Goal: Task Accomplishment & Management: Manage account settings

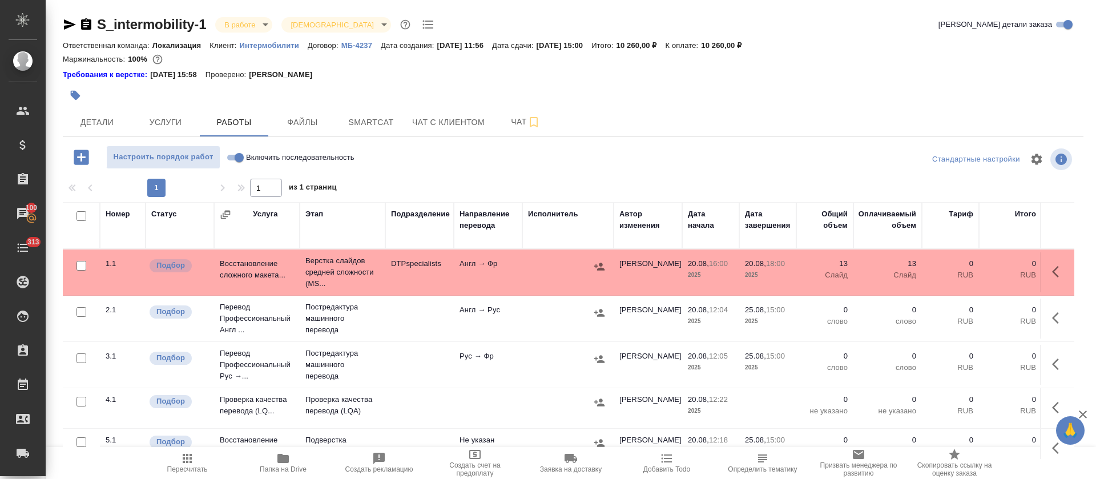
scroll to position [9, 0]
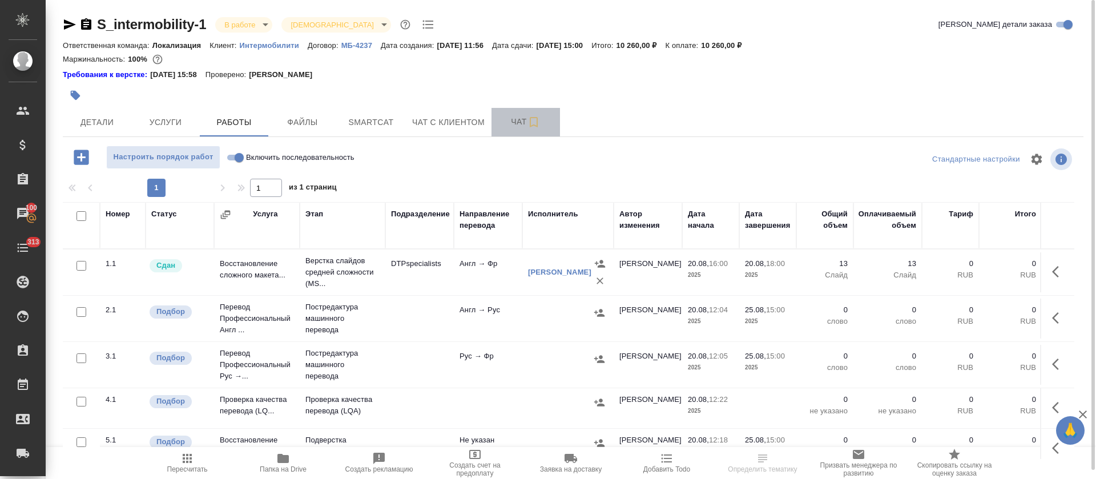
click at [507, 118] on span "Чат" at bounding box center [525, 122] width 55 height 14
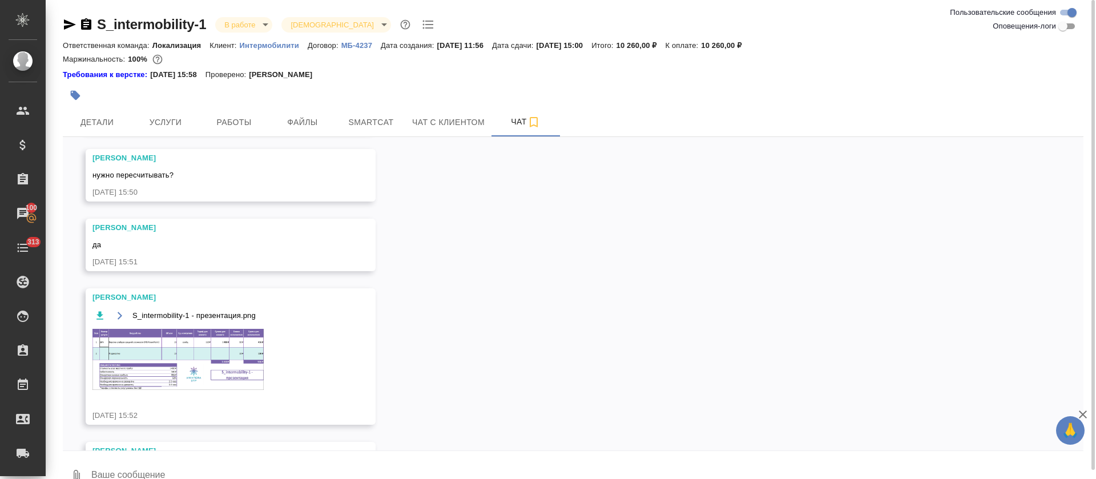
scroll to position [615, 0]
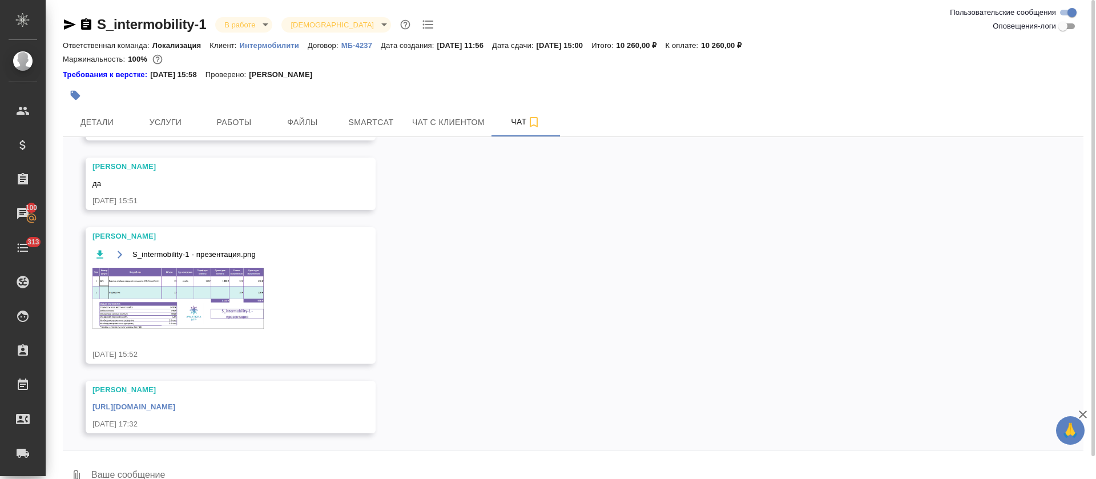
click at [175, 403] on link "https://drive.awatera.com/apps/files/files?dir=/Shares/intermobility/Orders/S_i…" at bounding box center [133, 406] width 83 height 9
click at [372, 129] on button "Smartcat" at bounding box center [371, 122] width 69 height 29
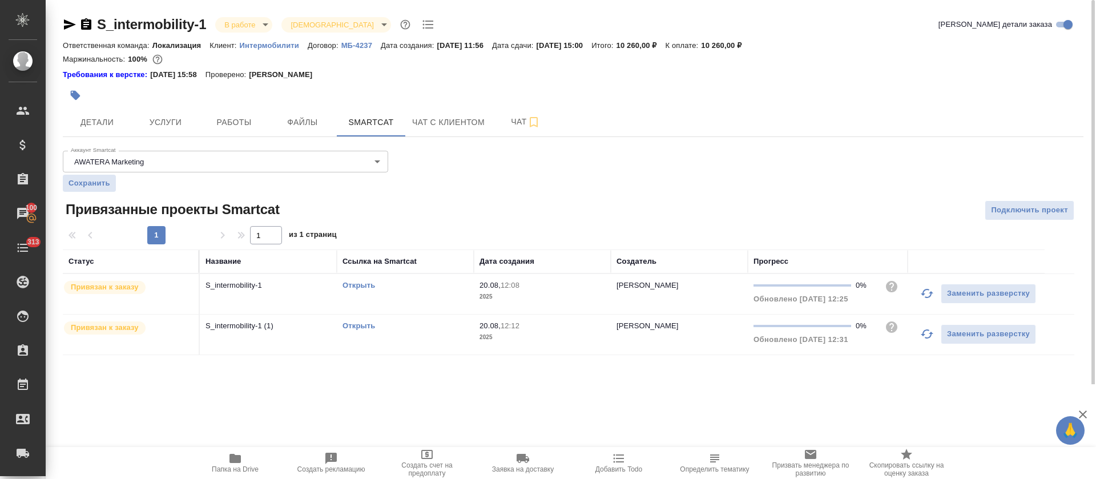
click at [363, 286] on link "Открыть" at bounding box center [359, 285] width 33 height 9
click at [228, 116] on span "Работы" at bounding box center [234, 122] width 55 height 14
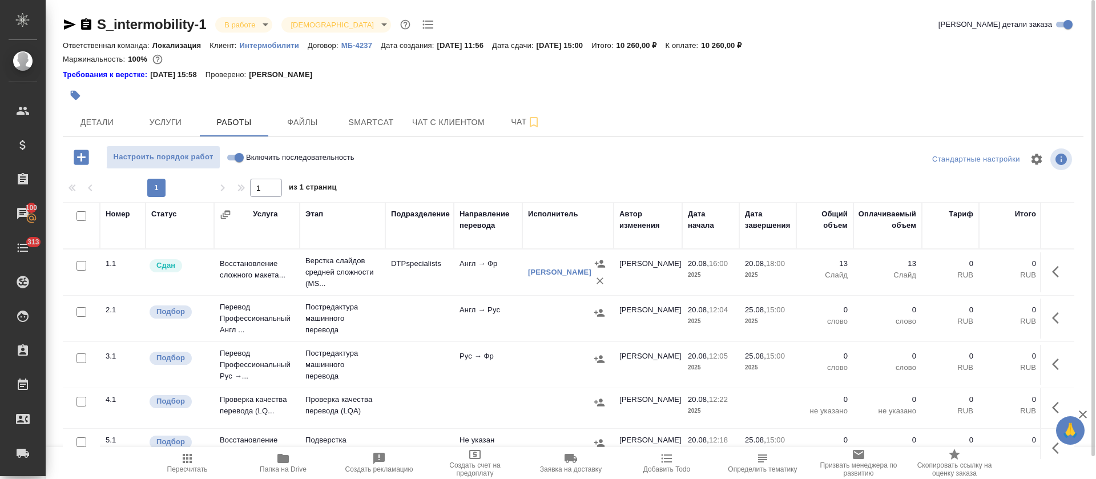
scroll to position [9, 0]
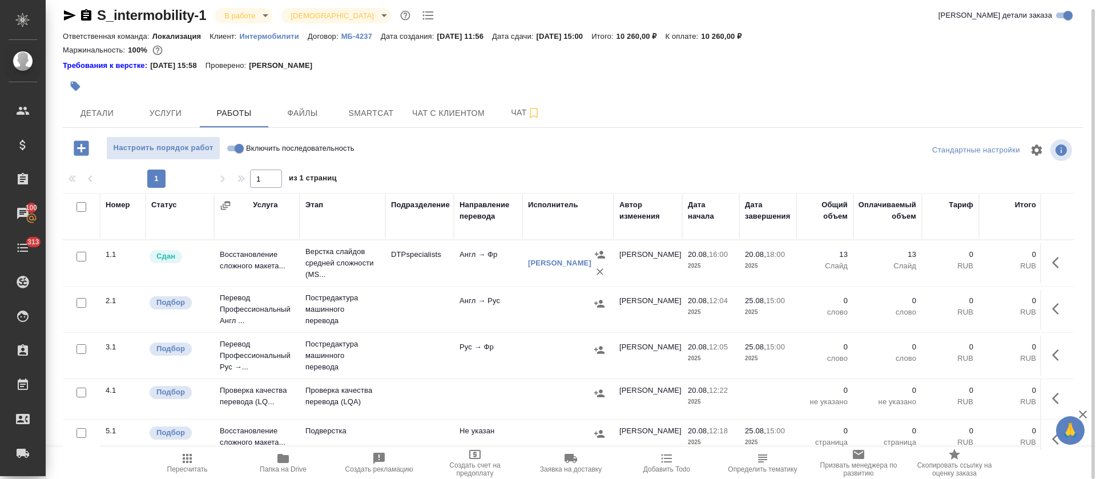
click at [434, 283] on td at bounding box center [419, 263] width 69 height 40
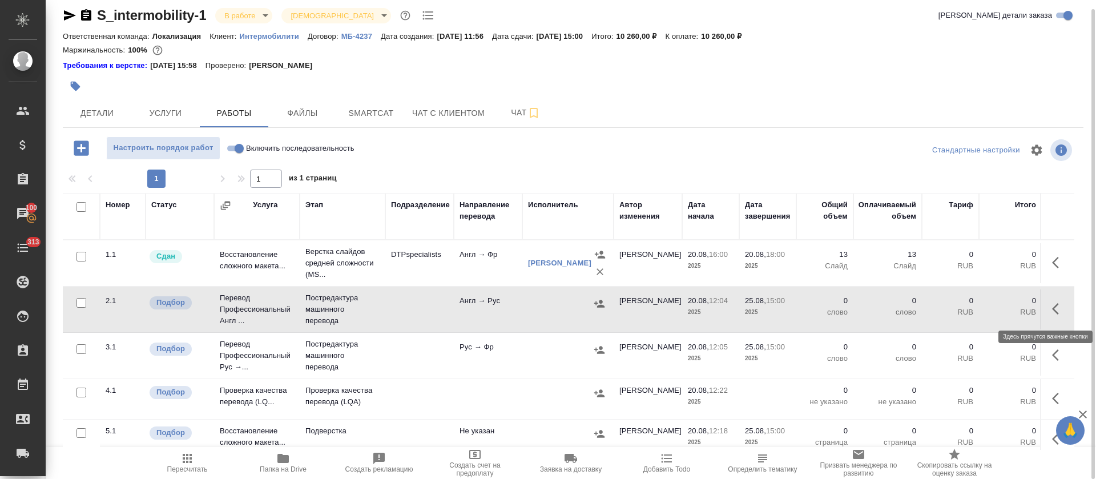
click at [1052, 309] on icon "button" at bounding box center [1059, 309] width 14 height 14
click at [968, 303] on icon "button" at bounding box center [975, 309] width 14 height 14
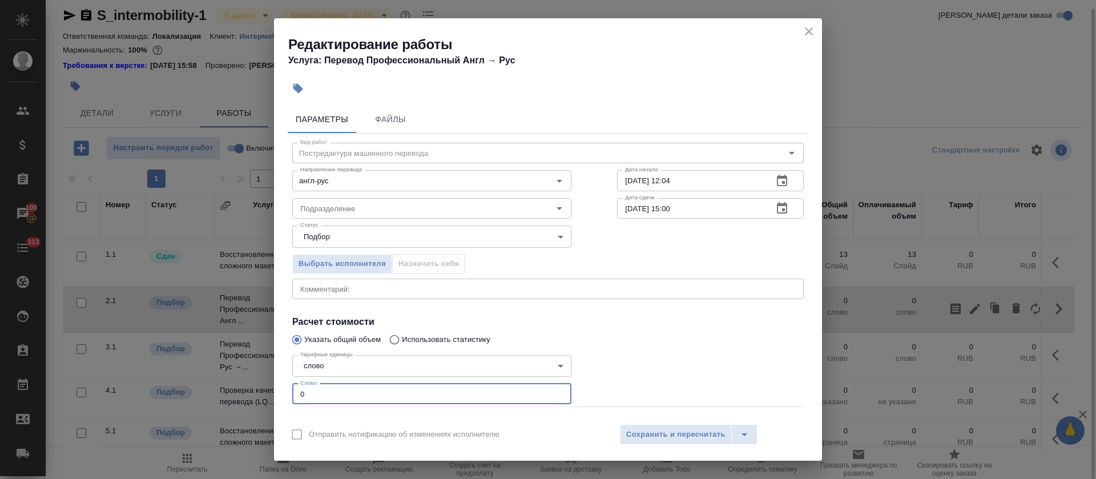
drag, startPoint x: 301, startPoint y: 401, endPoint x: 263, endPoint y: 401, distance: 38.3
click at [263, 401] on div "Редактирование работы Услуга: Перевод Профессиональный Англ → Рус Параметры Фай…" at bounding box center [548, 239] width 1096 height 479
paste input "674"
type input "674"
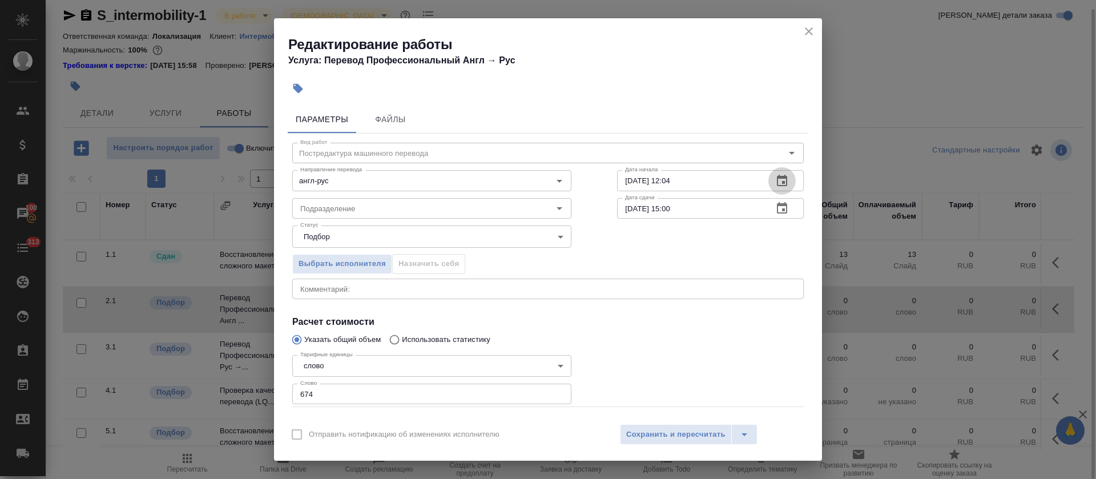
click at [775, 184] on icon "button" at bounding box center [782, 181] width 14 height 14
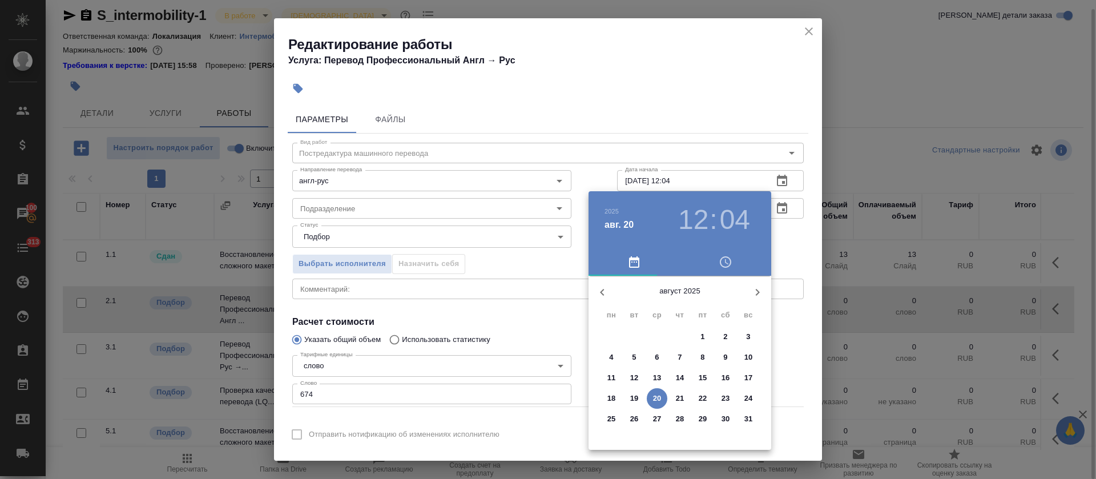
click at [652, 396] on span "20" at bounding box center [657, 398] width 21 height 11
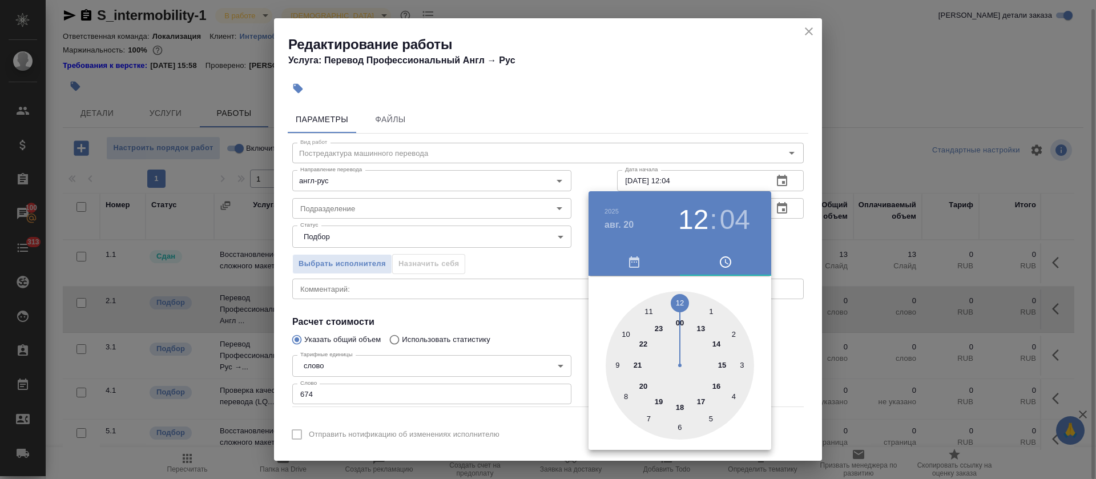
click at [675, 405] on div at bounding box center [680, 365] width 148 height 148
click at [742, 362] on div at bounding box center [680, 365] width 148 height 148
type input "20.08.2025 18:15"
click at [555, 334] on div at bounding box center [548, 239] width 1096 height 479
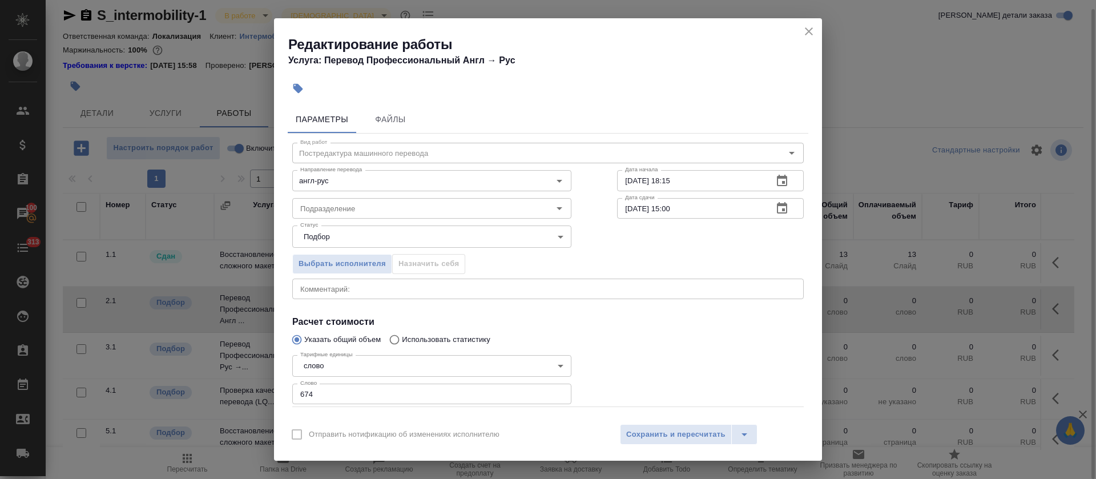
click at [779, 208] on button "button" at bounding box center [781, 208] width 27 height 27
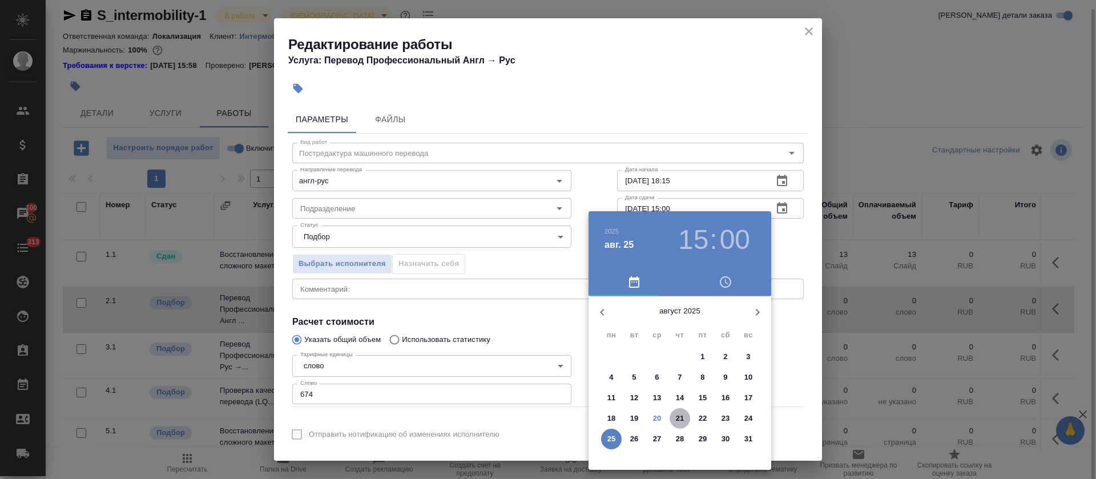
click at [679, 417] on p "21" at bounding box center [680, 418] width 9 height 11
type input "21.08.2025 15:00"
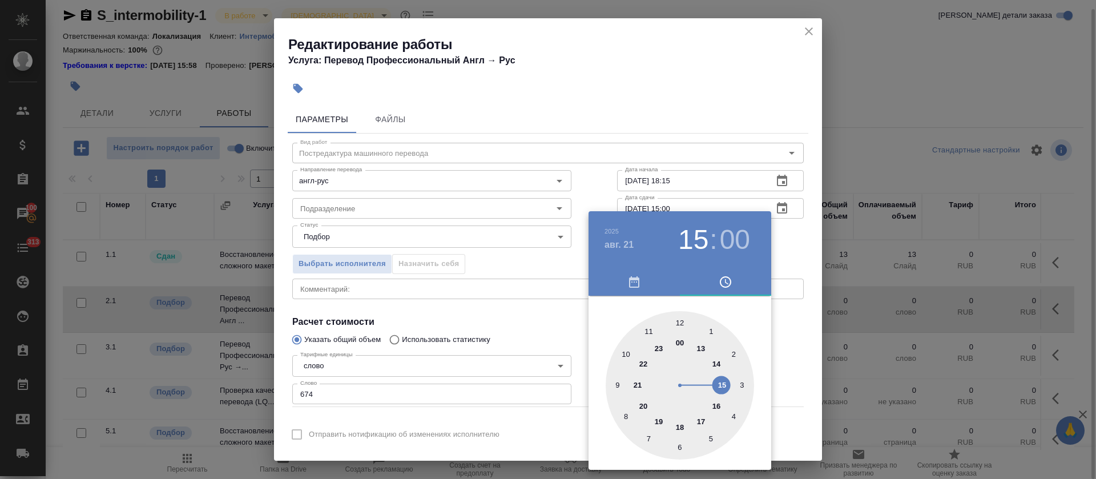
click at [483, 321] on div at bounding box center [548, 239] width 1096 height 479
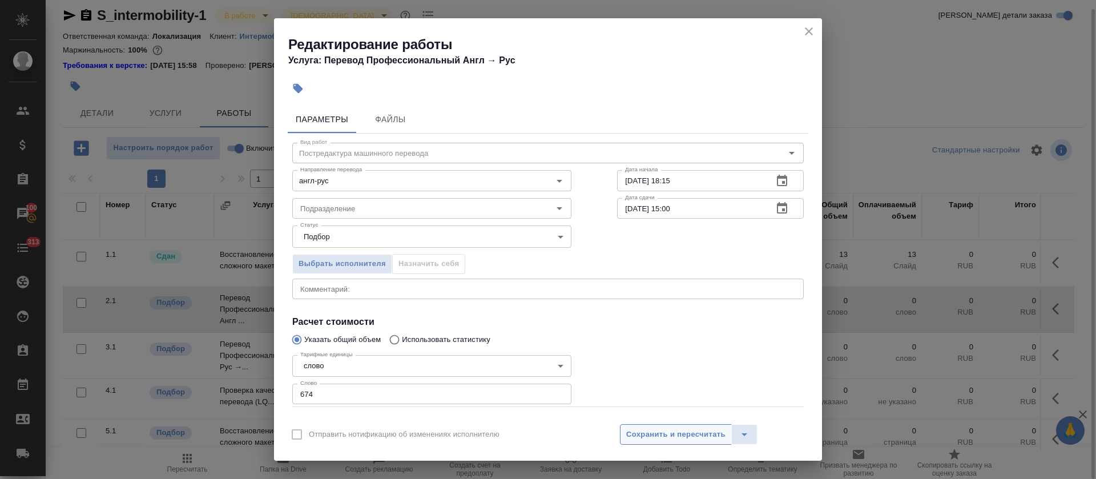
click at [682, 436] on span "Сохранить и пересчитать" at bounding box center [675, 434] width 99 height 13
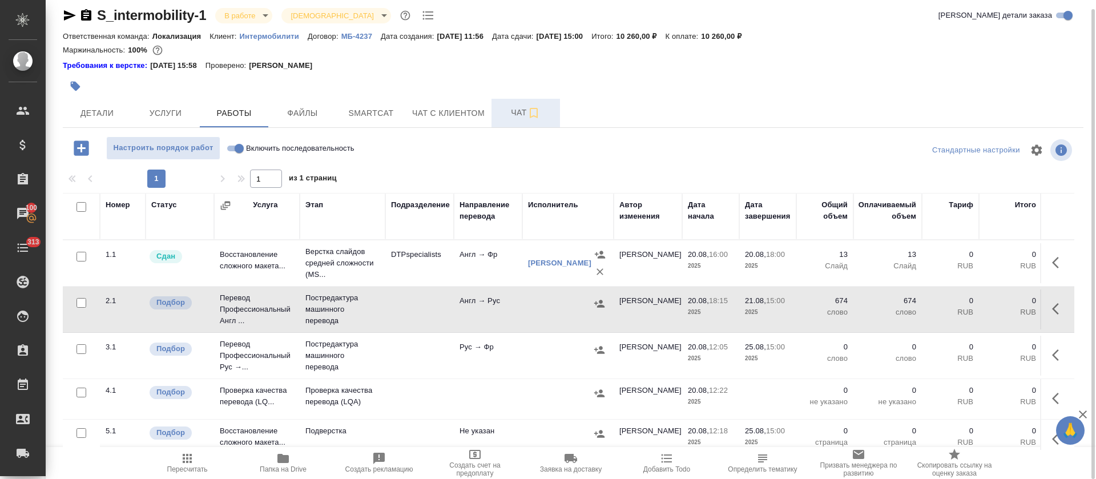
click at [511, 107] on span "Чат" at bounding box center [525, 113] width 55 height 14
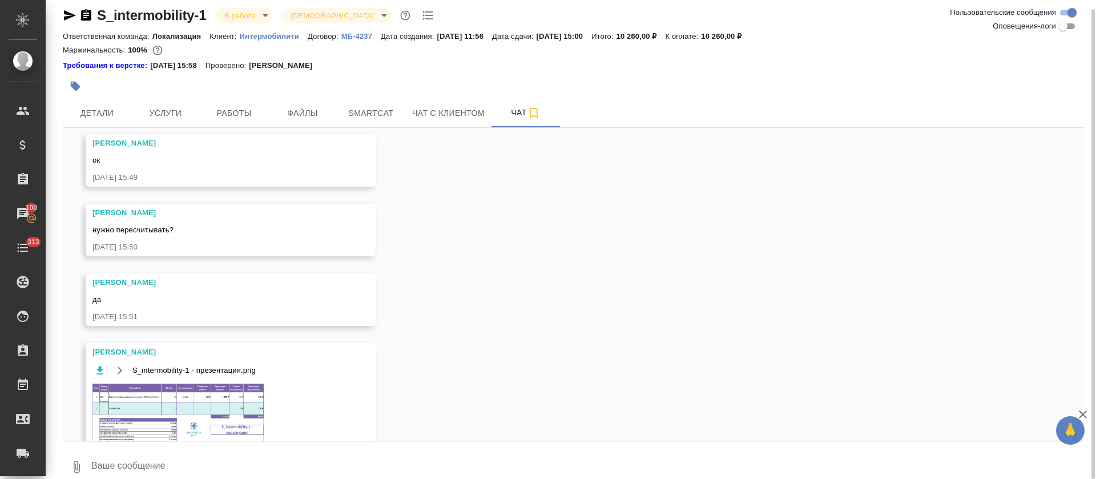
scroll to position [554, 0]
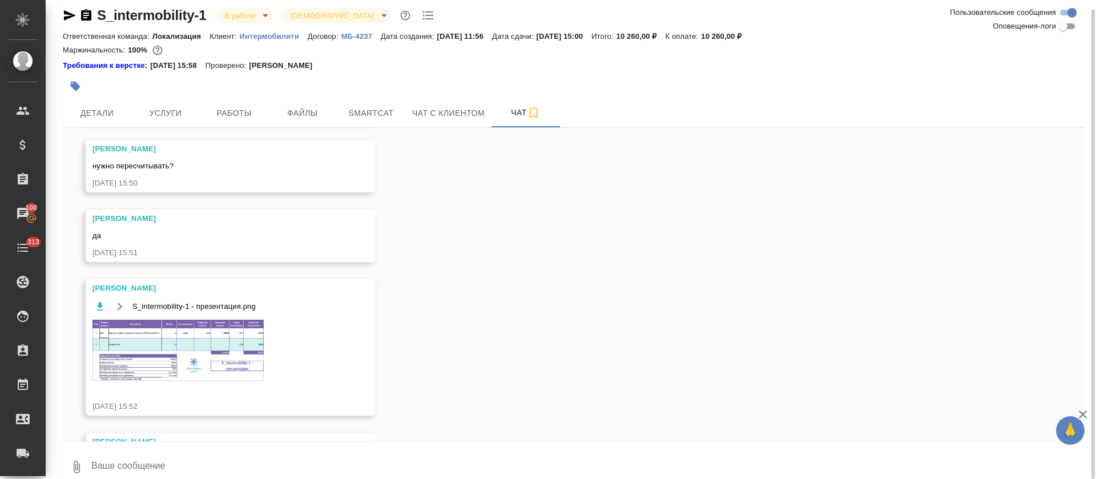
click at [162, 336] on img at bounding box center [177, 350] width 171 height 61
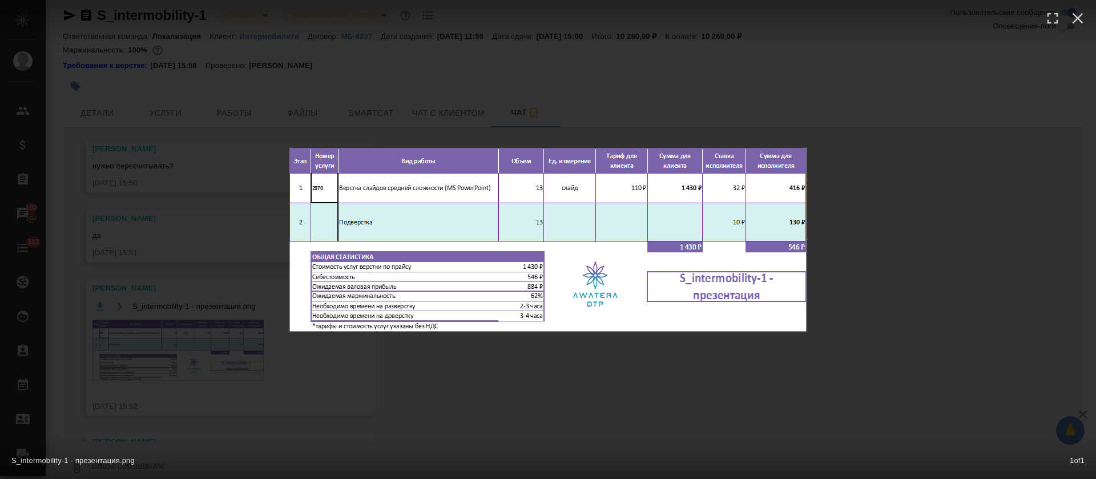
click at [465, 393] on div "S_intermobility-1 - презентация.png 1 of 1" at bounding box center [548, 239] width 1096 height 479
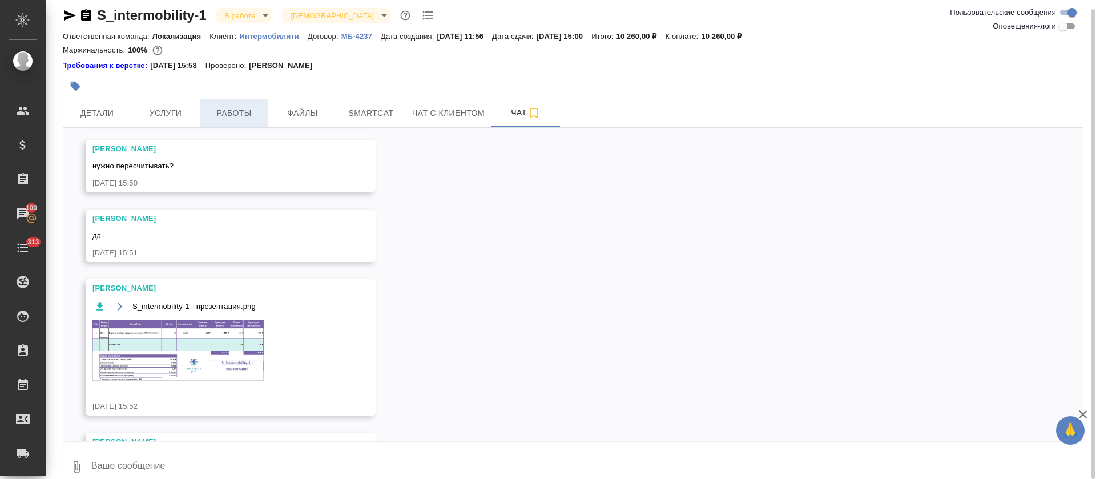
click at [228, 121] on button "Работы" at bounding box center [234, 113] width 69 height 29
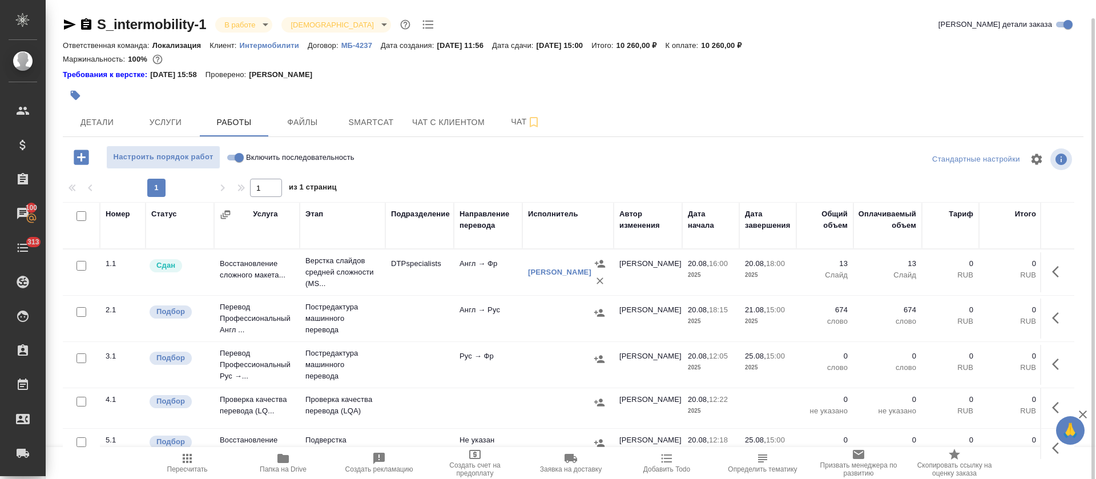
scroll to position [9, 0]
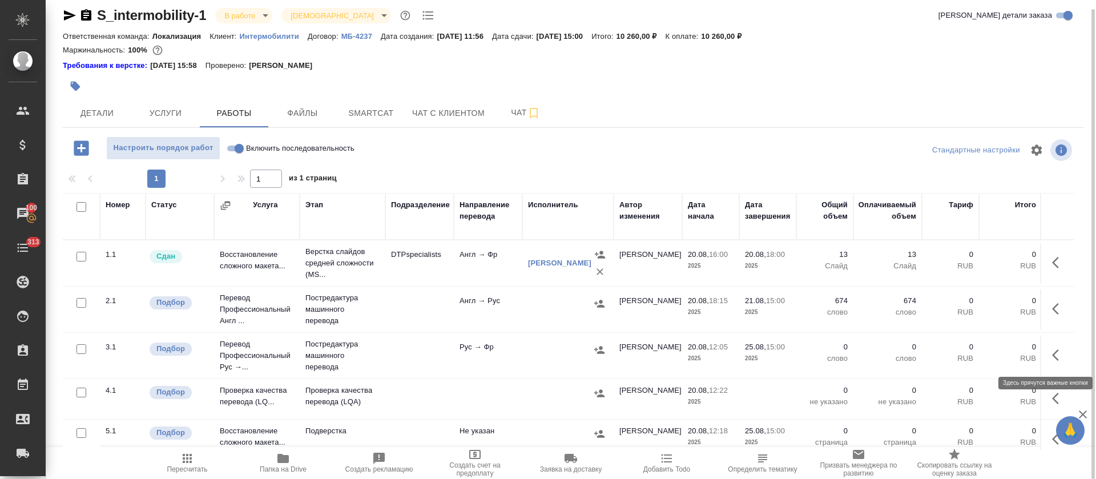
click at [1045, 356] on button "button" at bounding box center [1058, 354] width 27 height 27
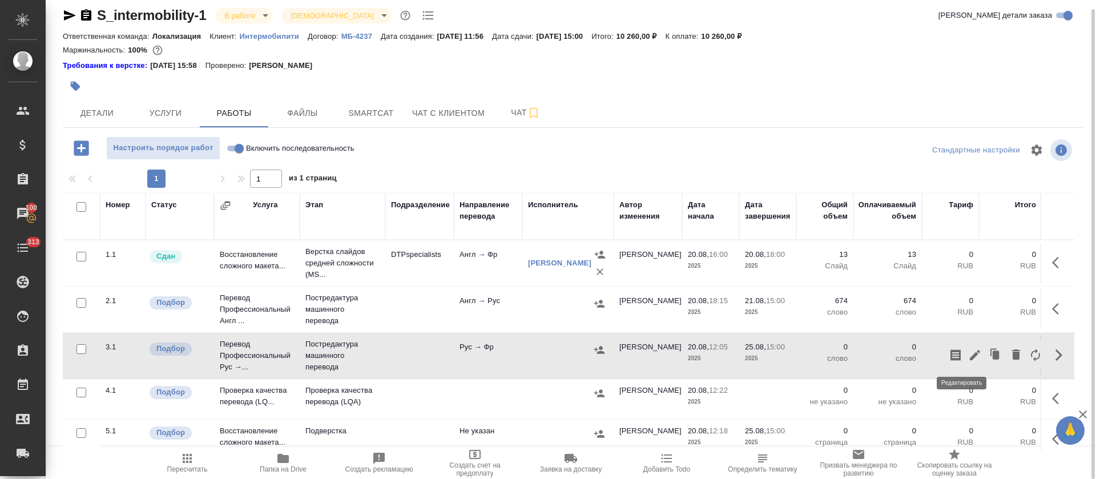
click at [968, 352] on icon "button" at bounding box center [975, 355] width 14 height 14
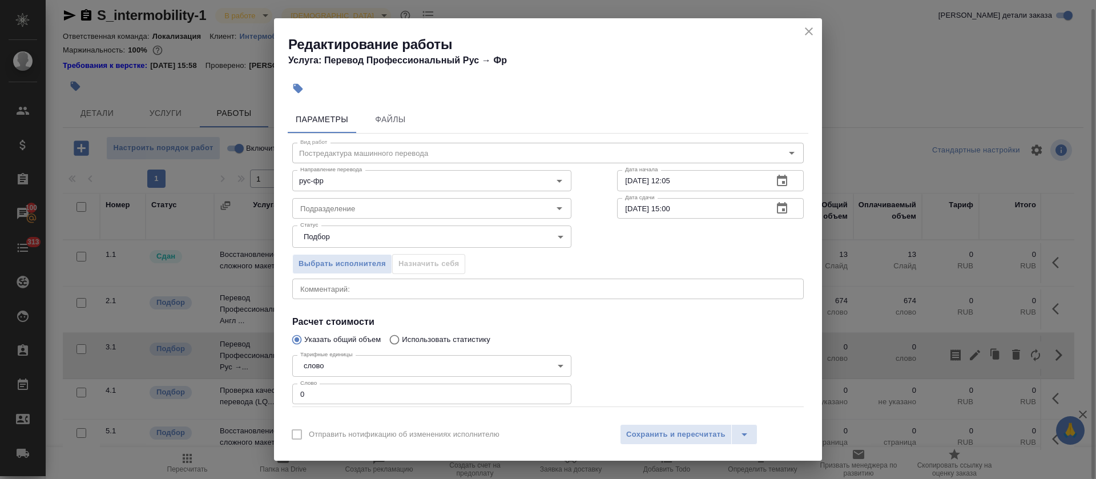
click at [777, 182] on icon "button" at bounding box center [782, 180] width 10 height 11
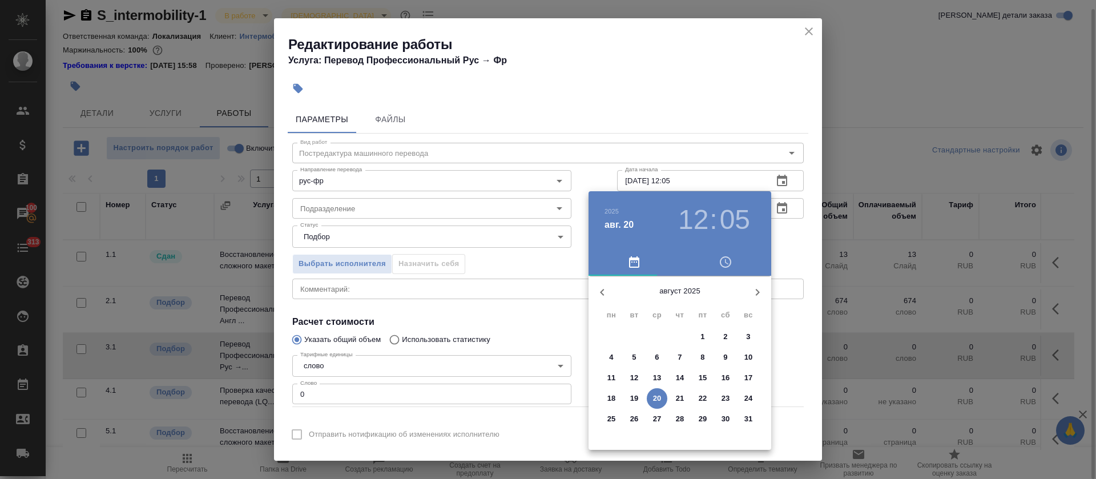
click at [680, 398] on p "21" at bounding box center [680, 398] width 9 height 11
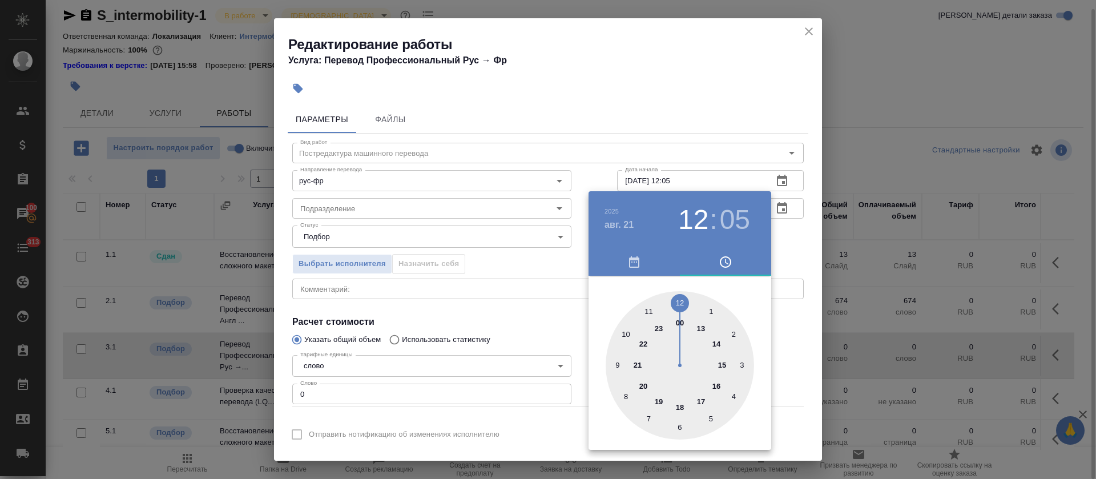
click at [724, 367] on div at bounding box center [680, 365] width 148 height 148
click at [683, 299] on div at bounding box center [680, 365] width 148 height 148
type input "21.08.2025 15:00"
click at [558, 334] on div at bounding box center [548, 239] width 1096 height 479
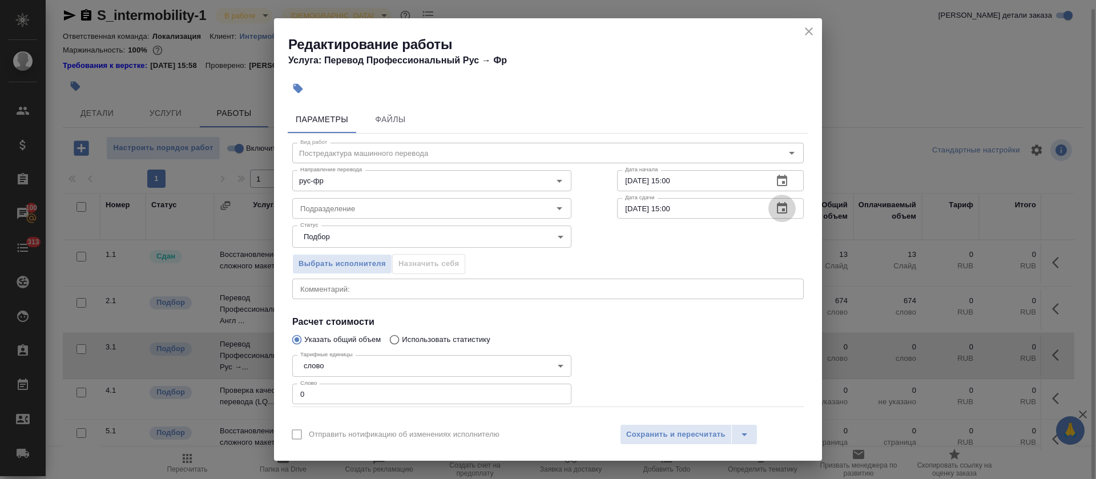
click at [780, 208] on button "button" at bounding box center [781, 208] width 27 height 27
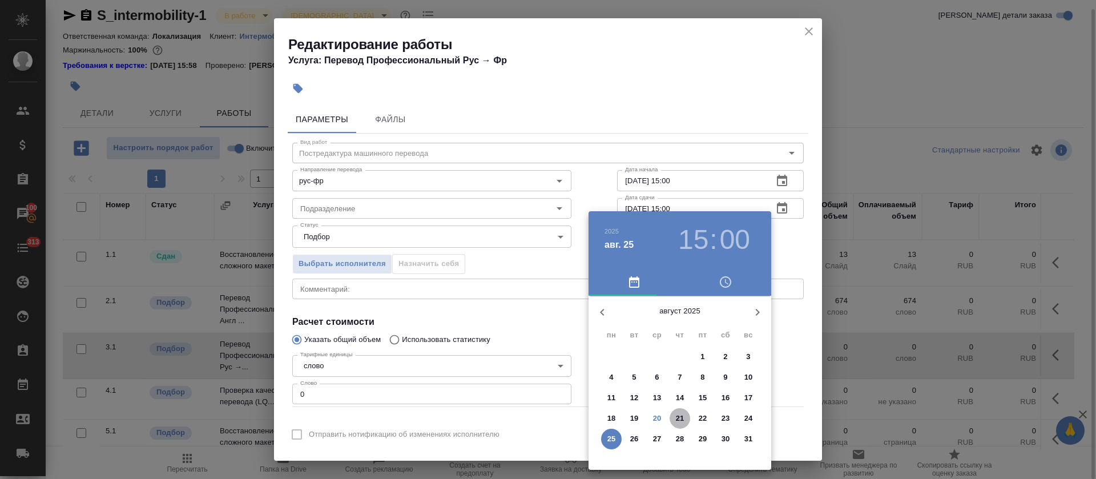
drag, startPoint x: 687, startPoint y: 418, endPoint x: 695, endPoint y: 417, distance: 8.1
click at [695, 417] on div "18 19 20 21 22 23 24" at bounding box center [680, 418] width 183 height 21
click at [701, 418] on p "22" at bounding box center [703, 418] width 9 height 11
type input "22.08.2025 15:00"
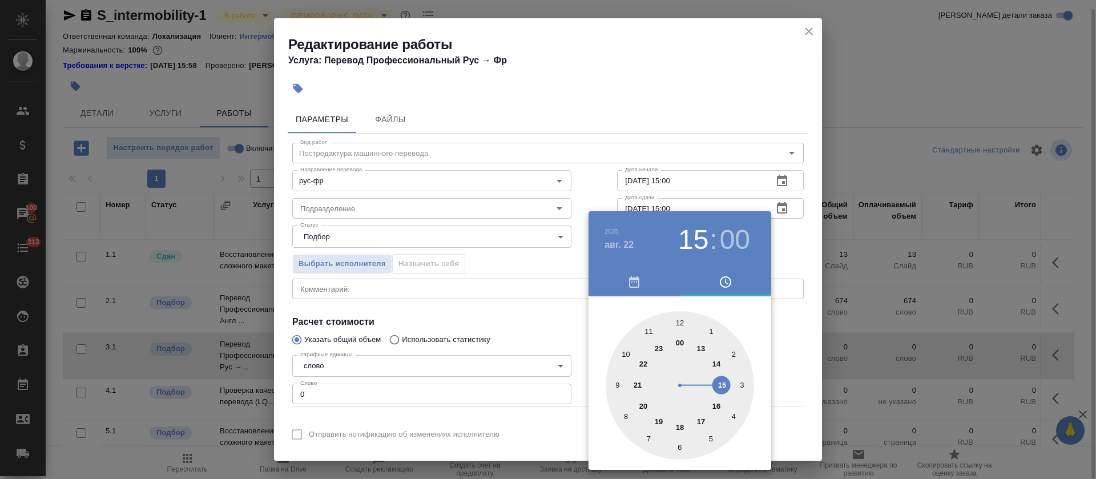
click at [518, 344] on div at bounding box center [548, 239] width 1096 height 479
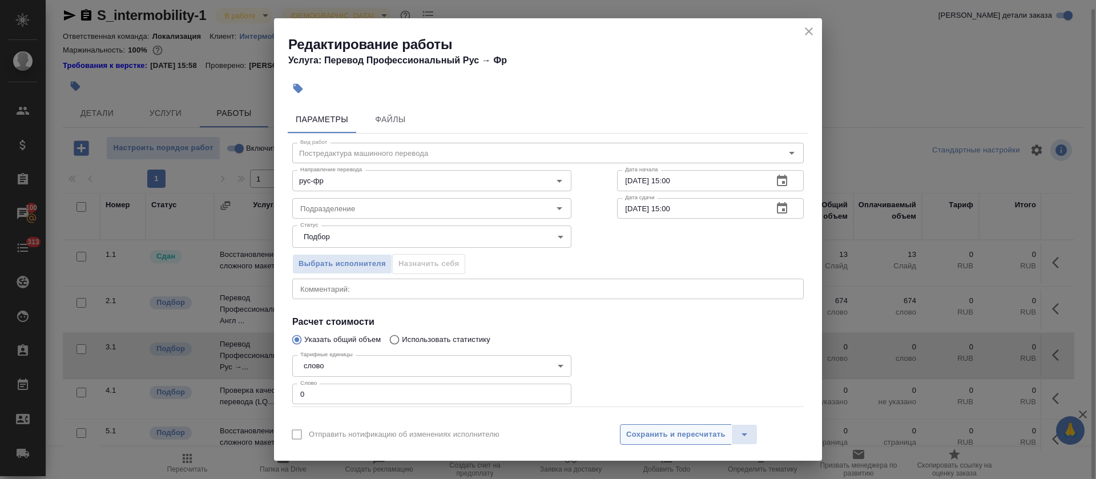
click at [654, 430] on span "Сохранить и пересчитать" at bounding box center [675, 434] width 99 height 13
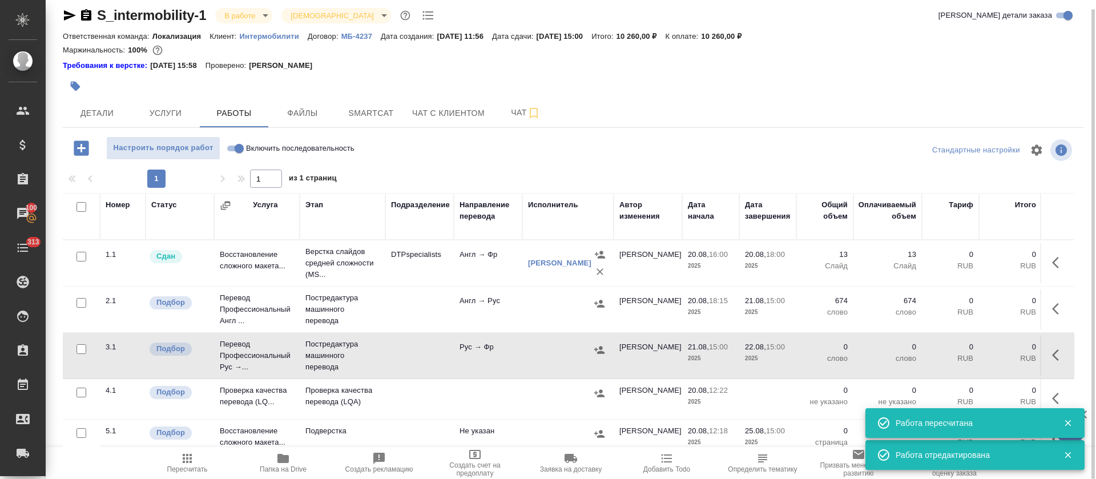
scroll to position [23, 0]
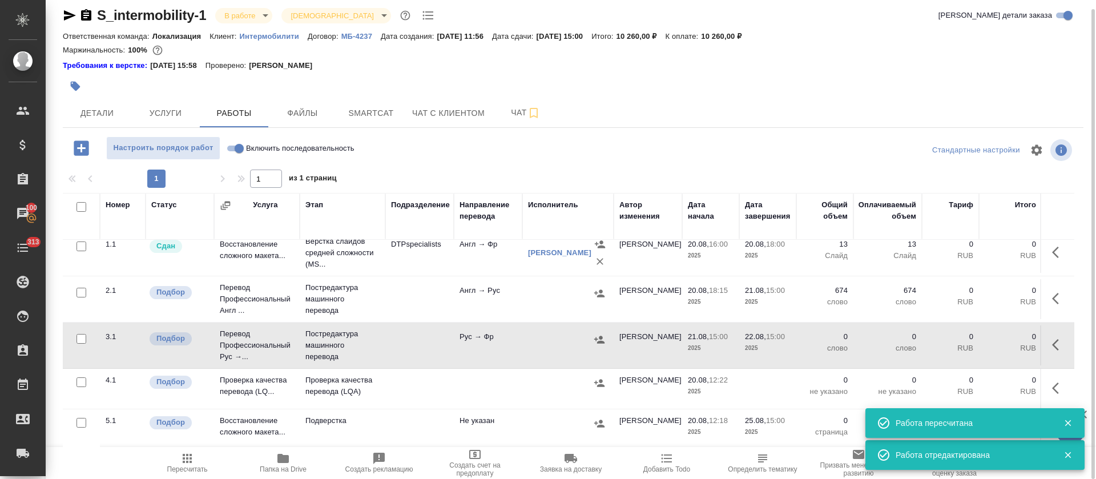
click at [1052, 381] on icon "button" at bounding box center [1059, 388] width 14 height 14
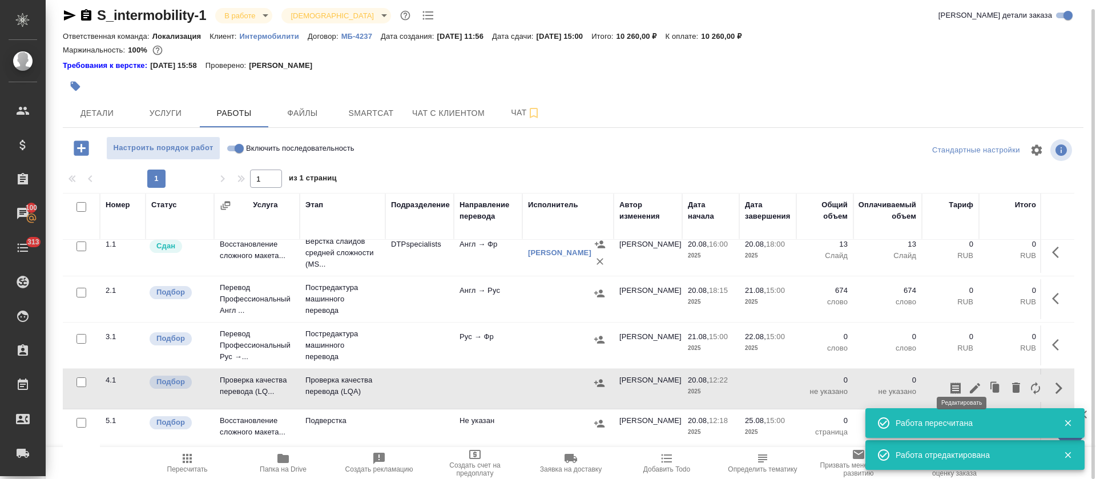
click at [968, 381] on icon "button" at bounding box center [975, 388] width 14 height 14
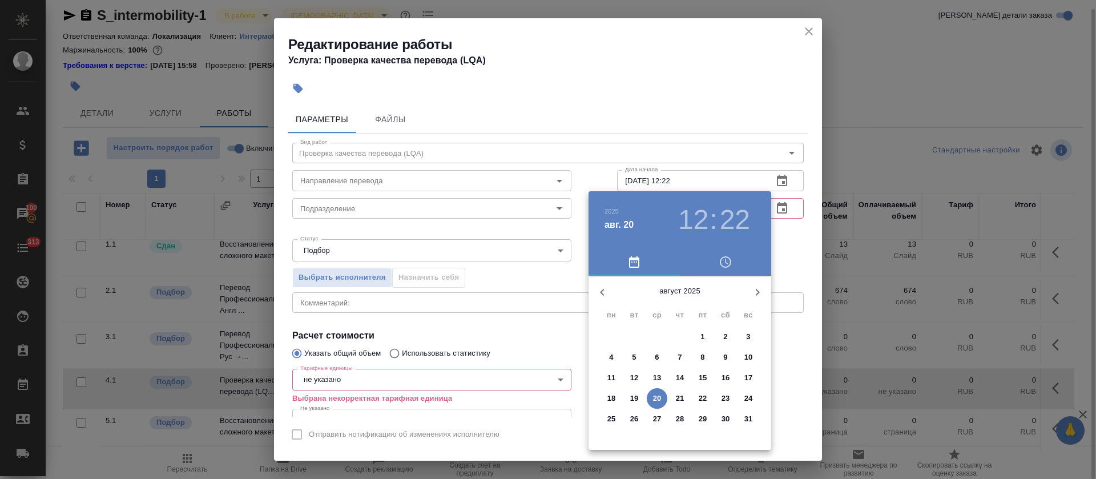
click at [706, 397] on p "22" at bounding box center [703, 398] width 9 height 11
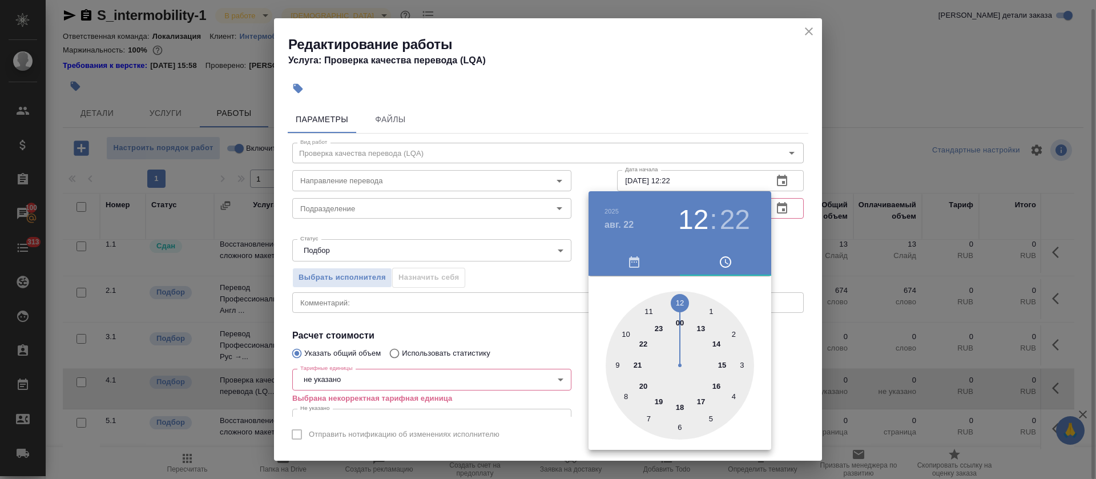
click at [720, 360] on div at bounding box center [680, 365] width 148 height 148
click at [677, 299] on div at bounding box center [680, 365] width 148 height 148
type input "22.08.2025 15:00"
click at [456, 318] on div at bounding box center [548, 239] width 1096 height 479
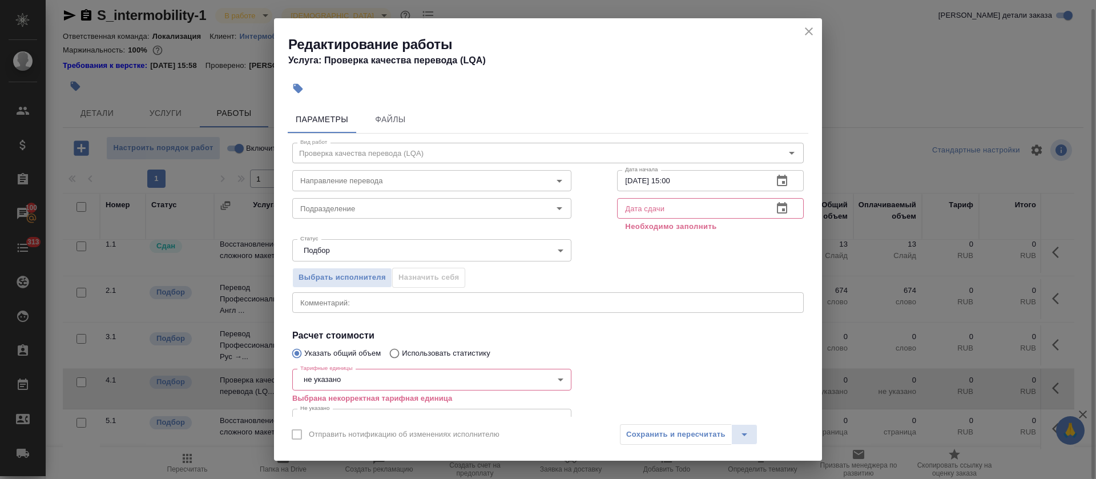
click at [775, 209] on icon "button" at bounding box center [782, 209] width 14 height 14
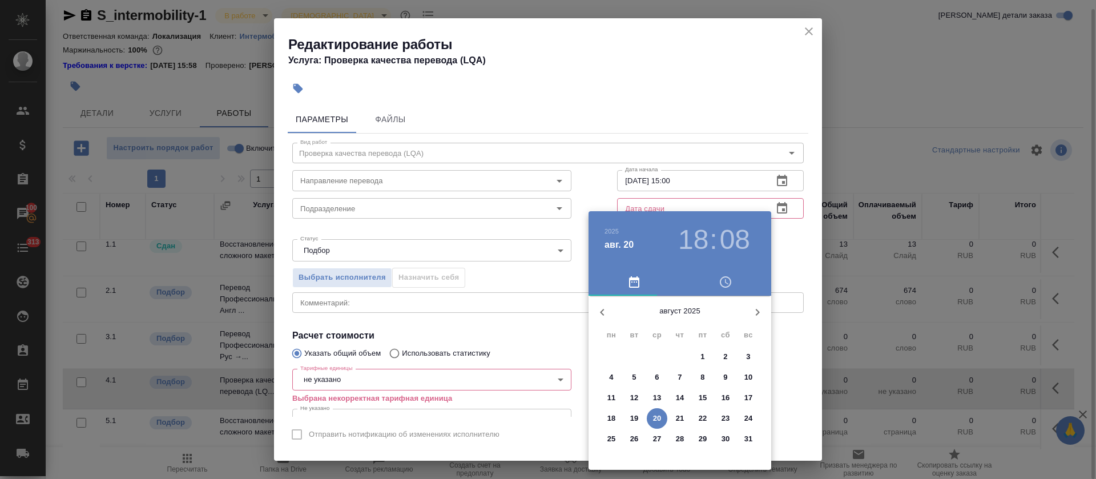
click at [703, 417] on p "22" at bounding box center [703, 418] width 9 height 11
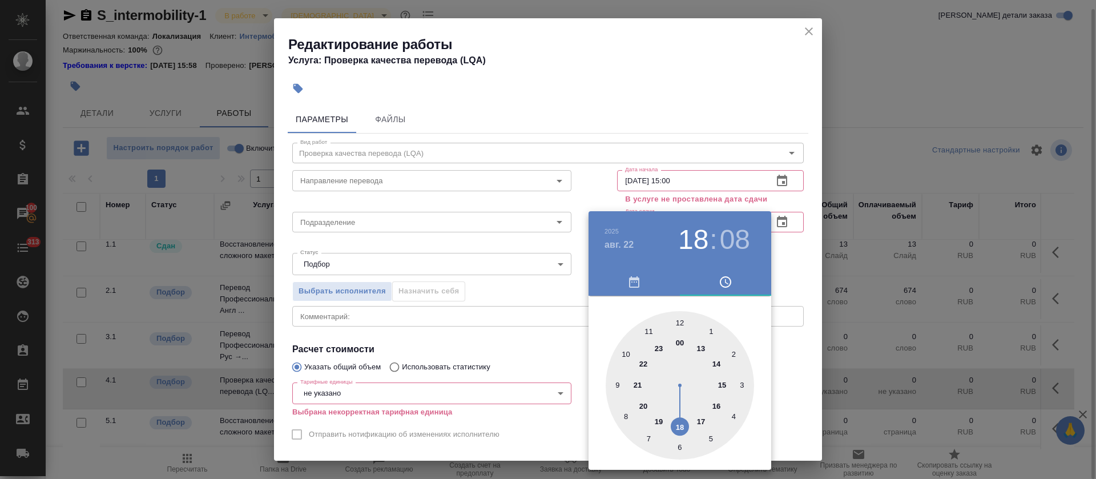
click at [676, 426] on div at bounding box center [680, 385] width 148 height 148
click at [679, 321] on div at bounding box center [680, 385] width 148 height 148
type input "22.08.2025 18:00"
click at [477, 313] on div at bounding box center [548, 239] width 1096 height 479
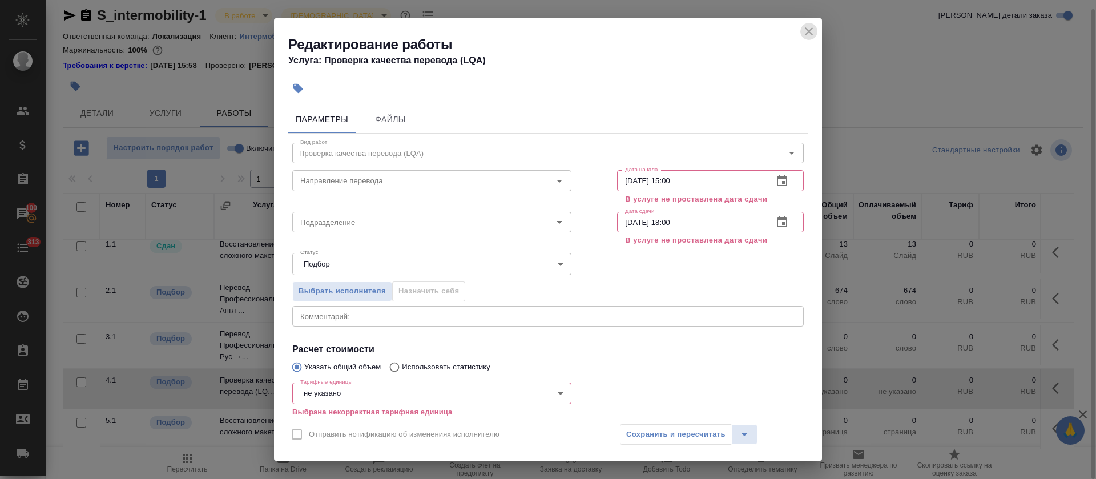
click at [810, 31] on icon "close" at bounding box center [809, 32] width 14 height 14
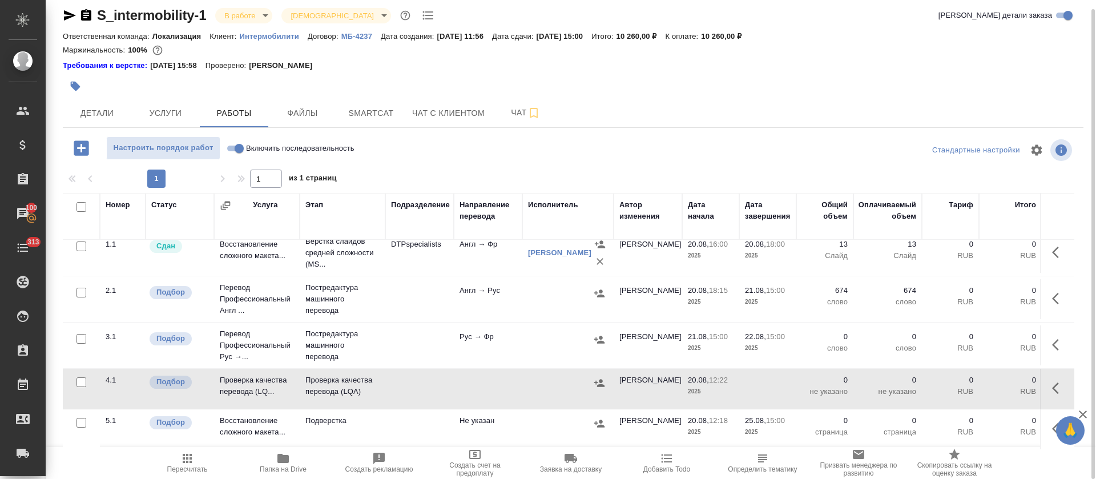
click at [169, 112] on span "Услуги" at bounding box center [165, 113] width 55 height 14
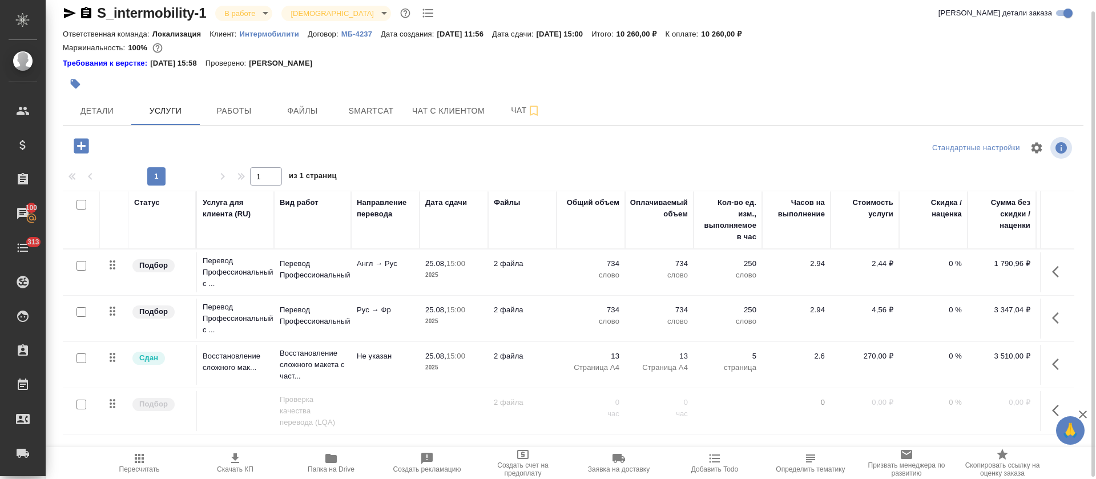
scroll to position [11, 0]
click at [1052, 404] on icon "button" at bounding box center [1059, 411] width 14 height 14
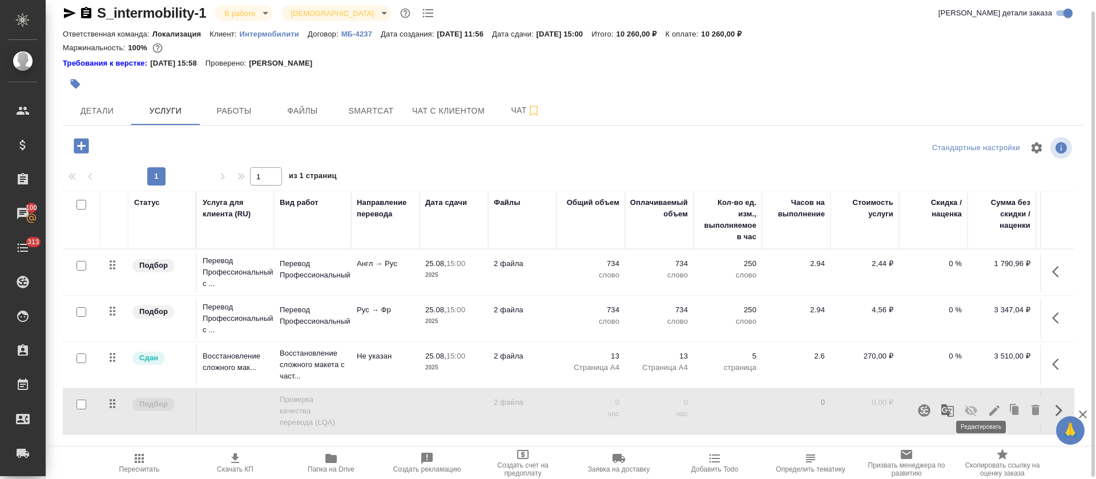
click at [988, 404] on icon "button" at bounding box center [995, 411] width 14 height 14
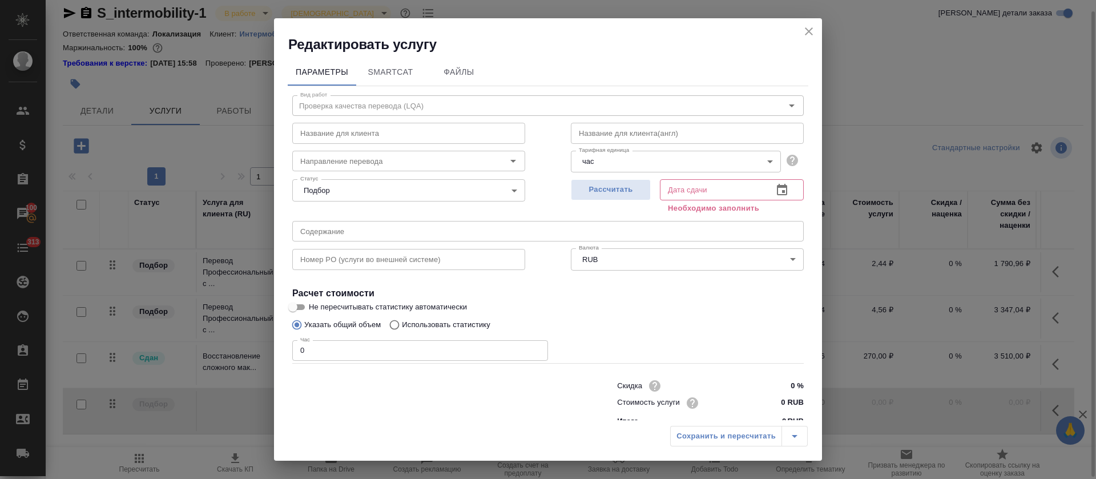
type input "25.08.2025 15:00"
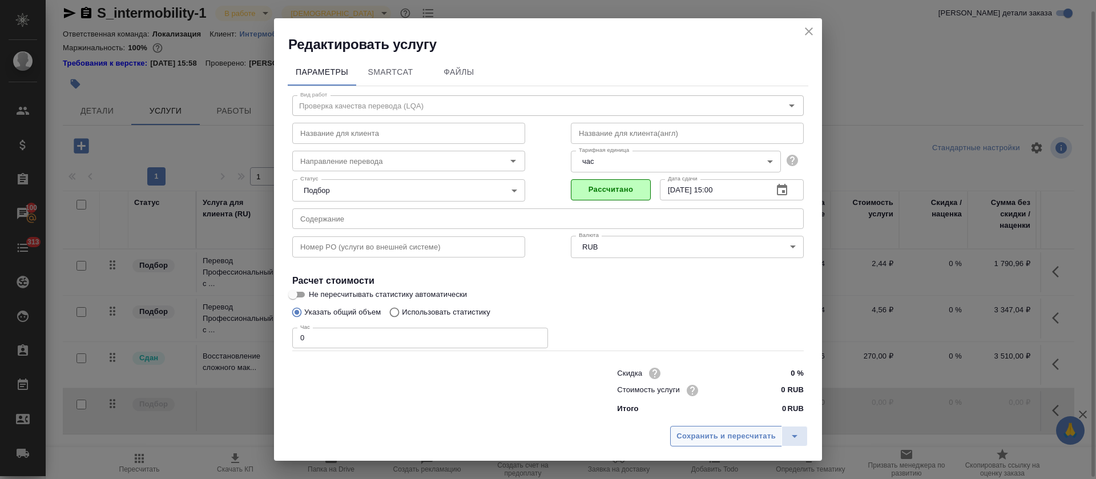
click at [721, 434] on span "Сохранить и пересчитать" at bounding box center [726, 436] width 99 height 13
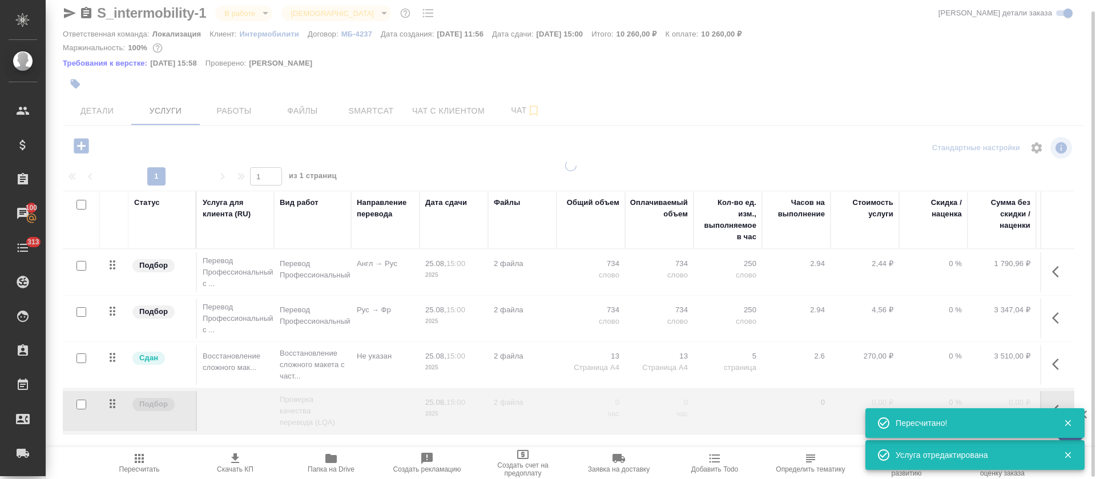
click at [231, 113] on span "Работы" at bounding box center [234, 111] width 55 height 14
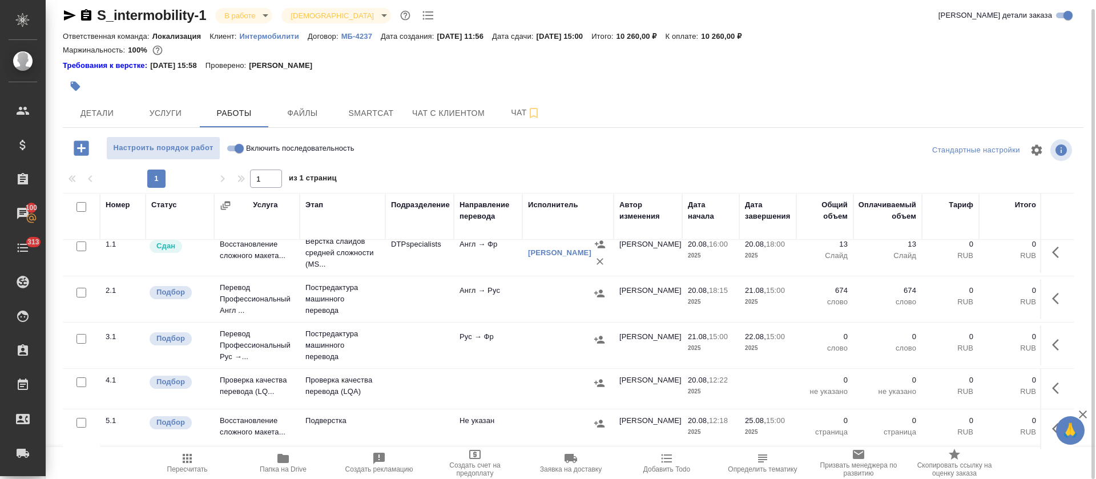
scroll to position [23, 0]
click at [1052, 382] on icon "button" at bounding box center [1055, 387] width 7 height 11
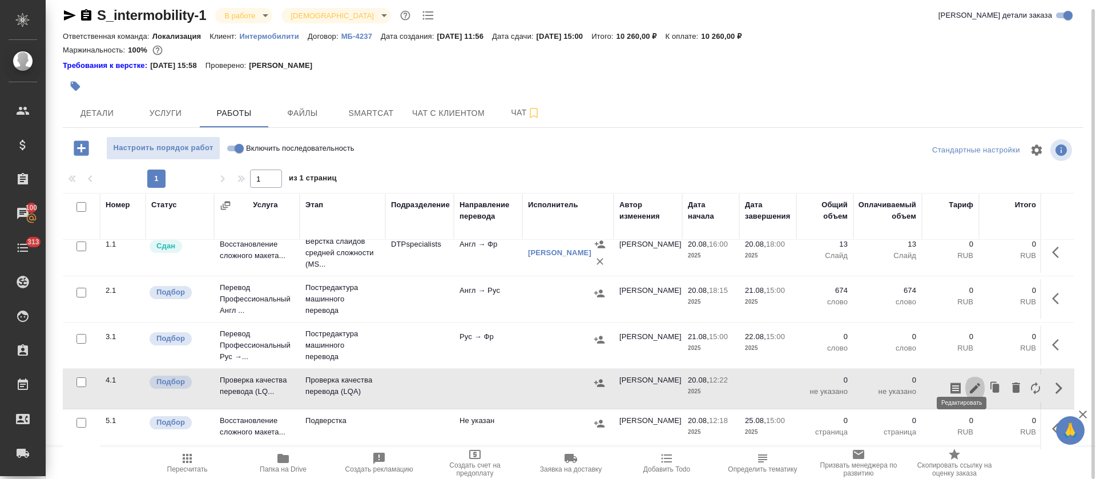
click at [970, 383] on icon "button" at bounding box center [975, 388] width 10 height 10
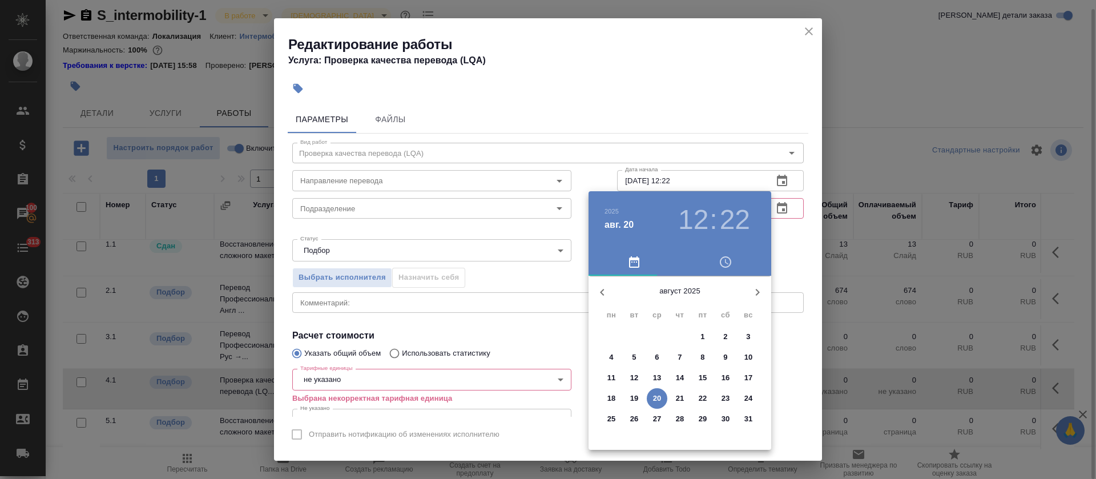
click at [700, 399] on p "22" at bounding box center [703, 398] width 9 height 11
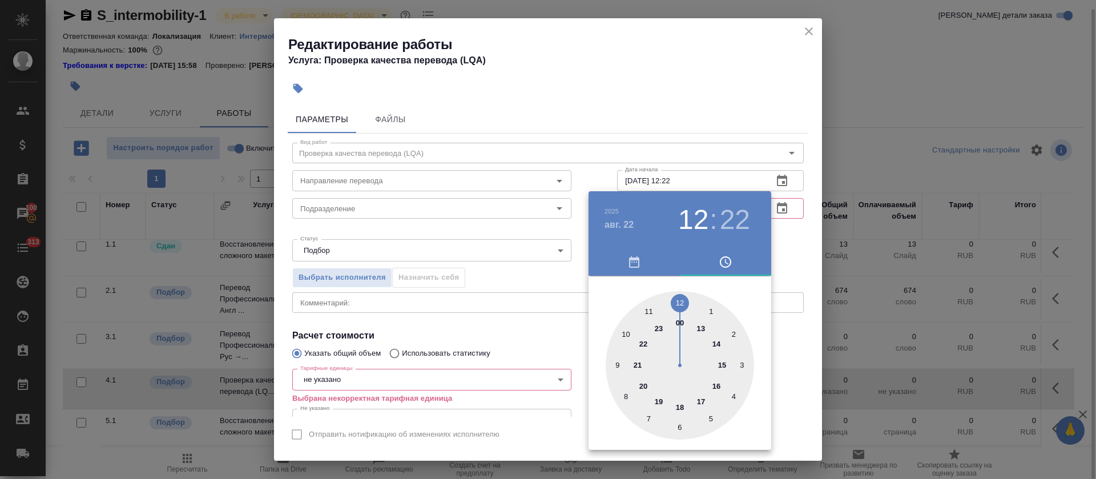
click at [725, 367] on div at bounding box center [680, 365] width 148 height 148
click at [680, 301] on div at bounding box center [680, 365] width 148 height 148
type input "22.08.2025 15:00"
drag, startPoint x: 485, startPoint y: 307, endPoint x: 493, endPoint y: 310, distance: 8.5
click at [485, 308] on div at bounding box center [548, 239] width 1096 height 479
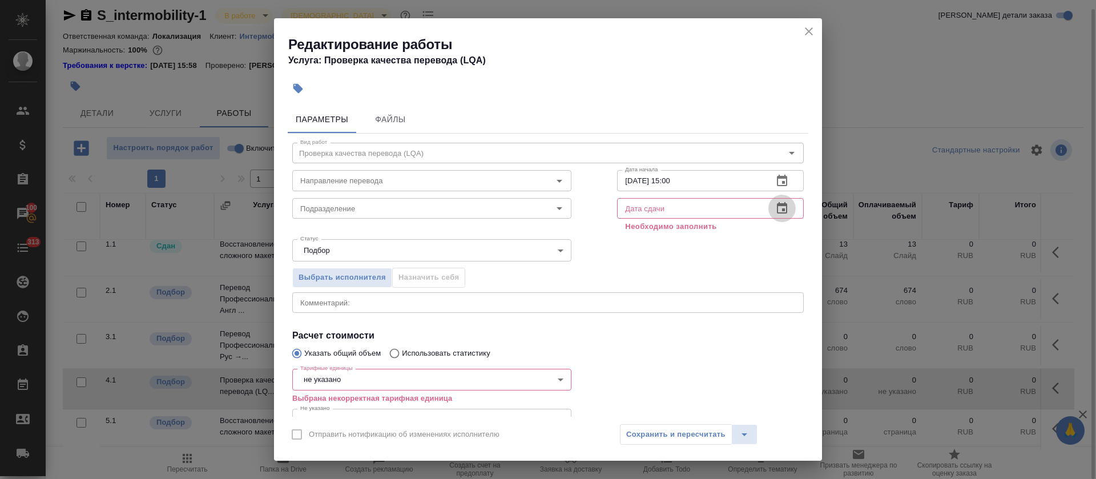
click at [777, 207] on icon "button" at bounding box center [782, 207] width 10 height 11
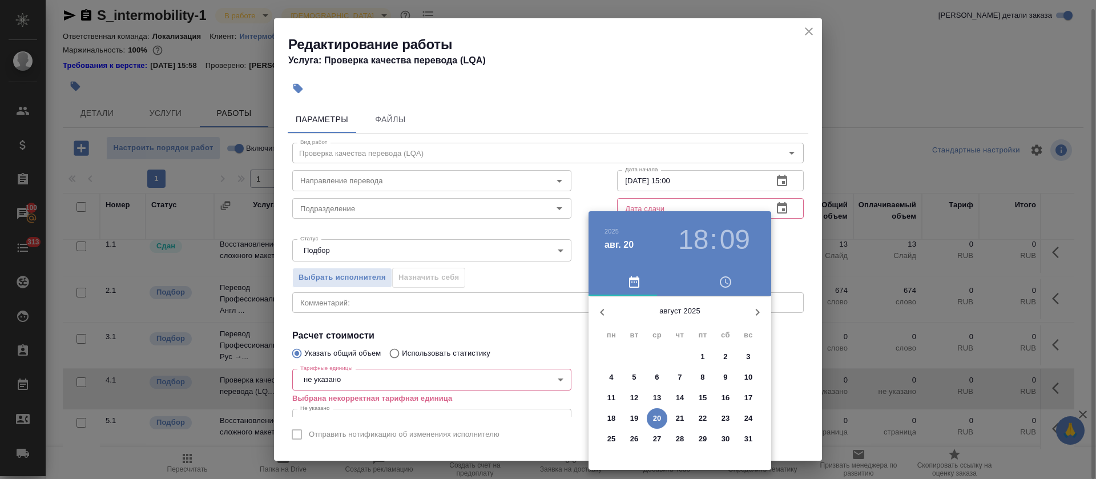
click at [607, 434] on p "25" at bounding box center [611, 438] width 9 height 11
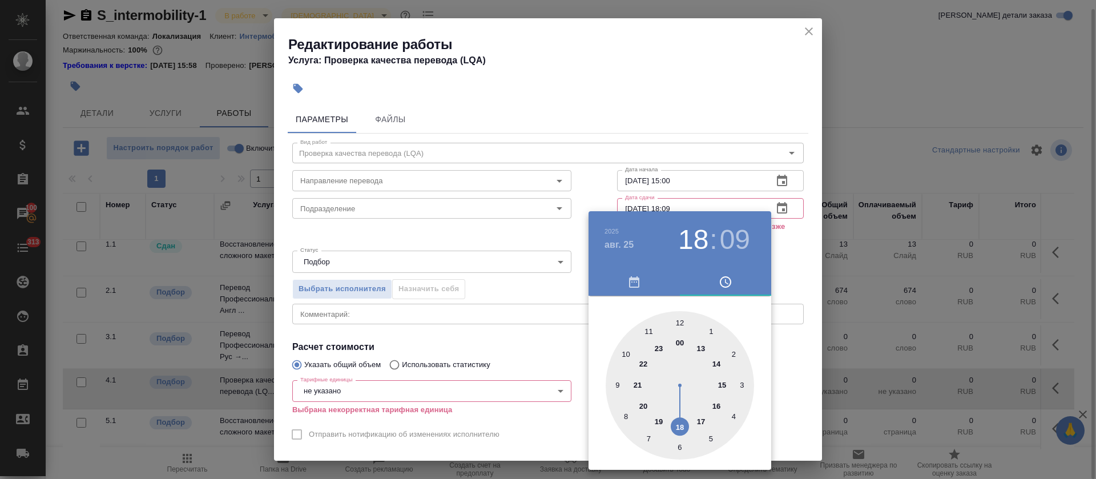
click at [625, 352] on div at bounding box center [680, 385] width 148 height 148
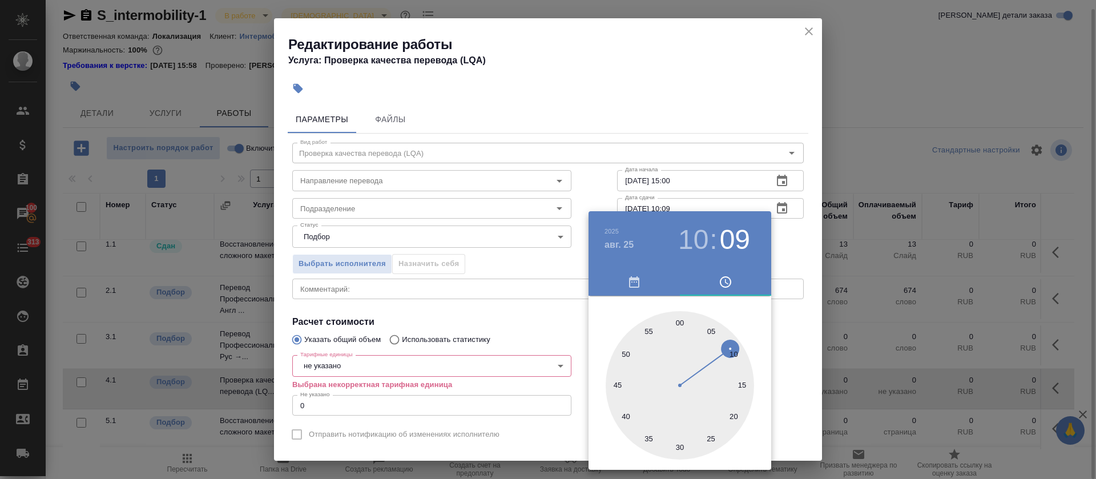
click at [679, 323] on div at bounding box center [680, 385] width 148 height 148
type input "25.08.2025 10:00"
click at [468, 351] on div at bounding box center [548, 239] width 1096 height 479
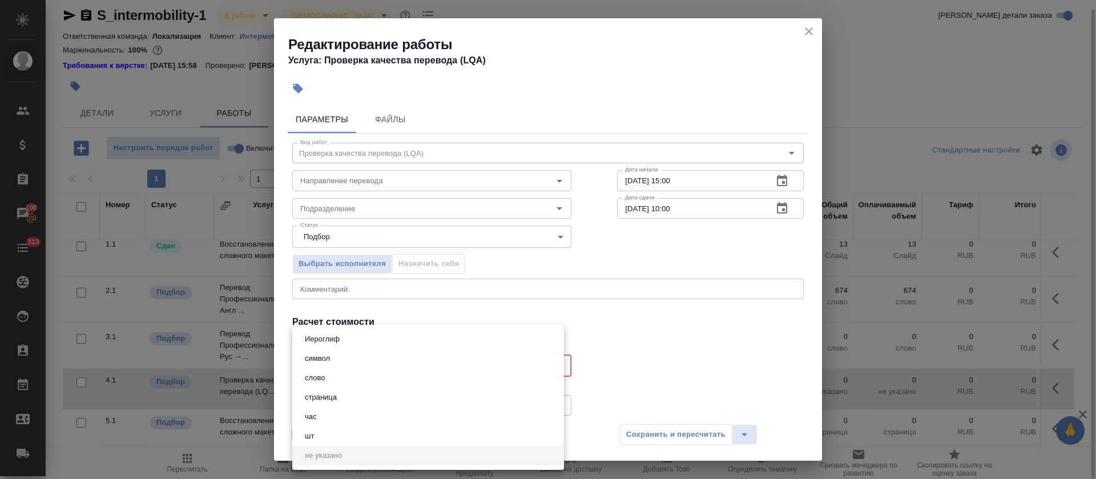
click at [410, 369] on body "🙏 .cls-1 fill:#fff; AWATERA Tretyakova Olga Клиенты Спецификации Заказы 100 Чат…" at bounding box center [548, 239] width 1096 height 479
click at [319, 420] on button "час" at bounding box center [310, 416] width 19 height 13
type input "5a8b1489cc6b4906c91bfd93"
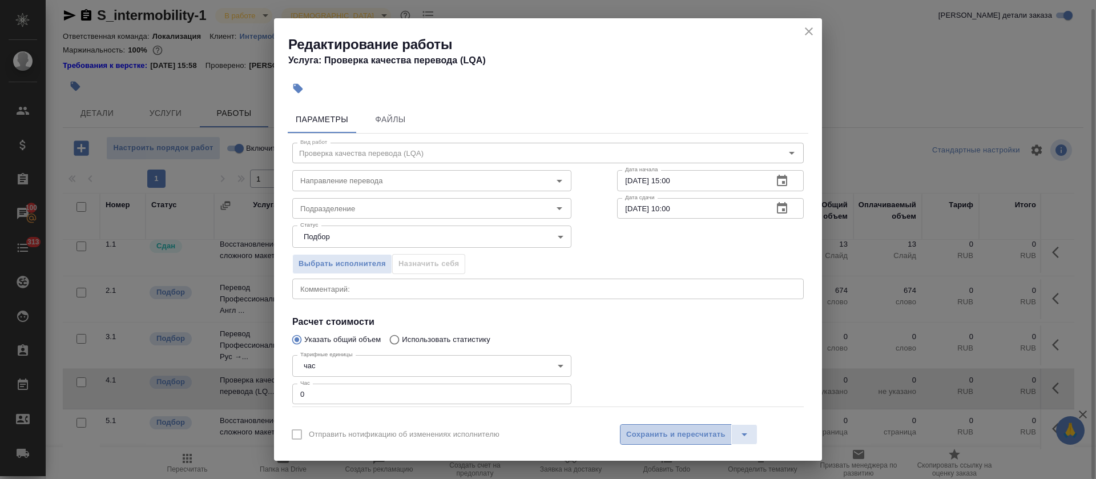
click at [648, 439] on span "Сохранить и пересчитать" at bounding box center [675, 434] width 99 height 13
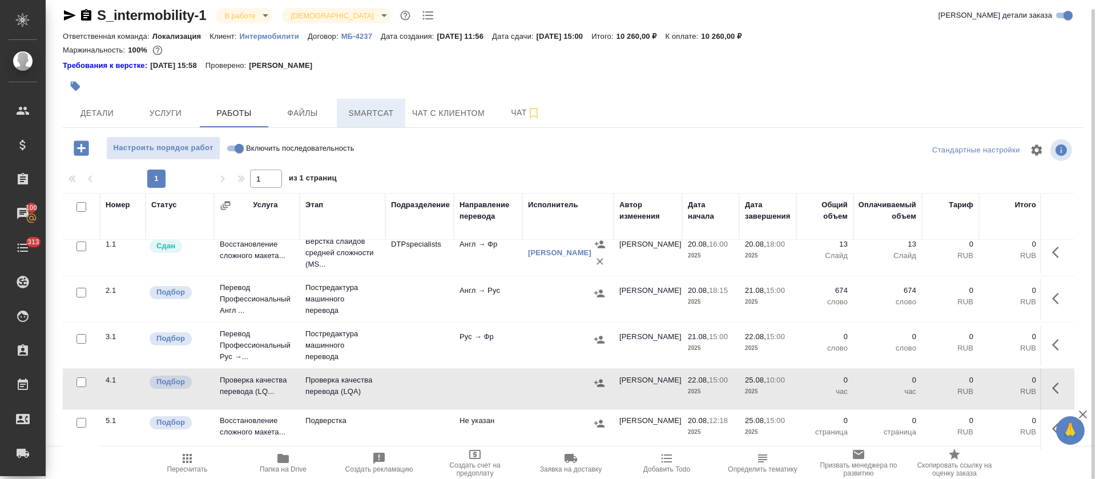
click at [373, 100] on button "Smartcat" at bounding box center [371, 113] width 69 height 29
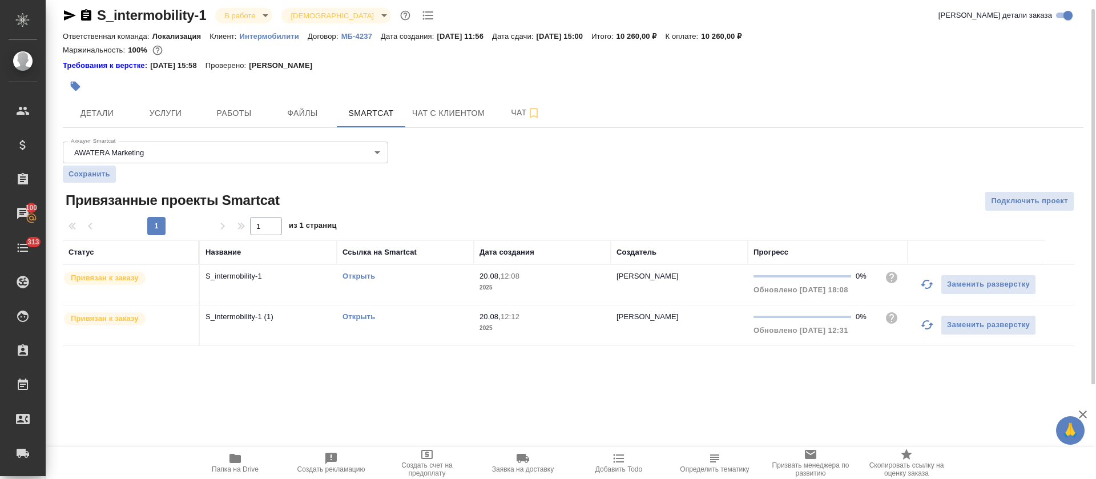
click at [411, 282] on td "Открыть" at bounding box center [405, 285] width 137 height 40
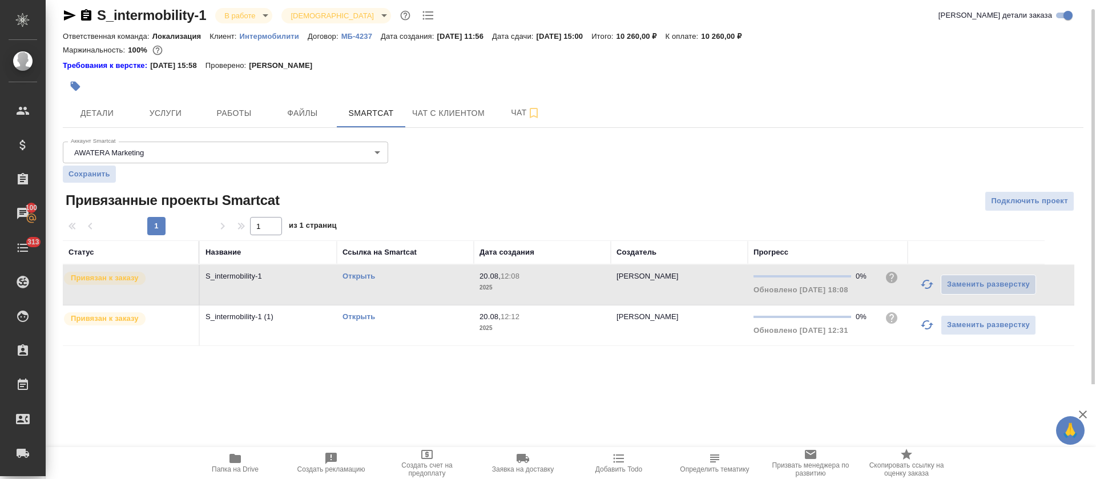
click at [411, 282] on td "Открыть" at bounding box center [405, 285] width 137 height 40
click at [256, 110] on span "Работы" at bounding box center [234, 113] width 55 height 14
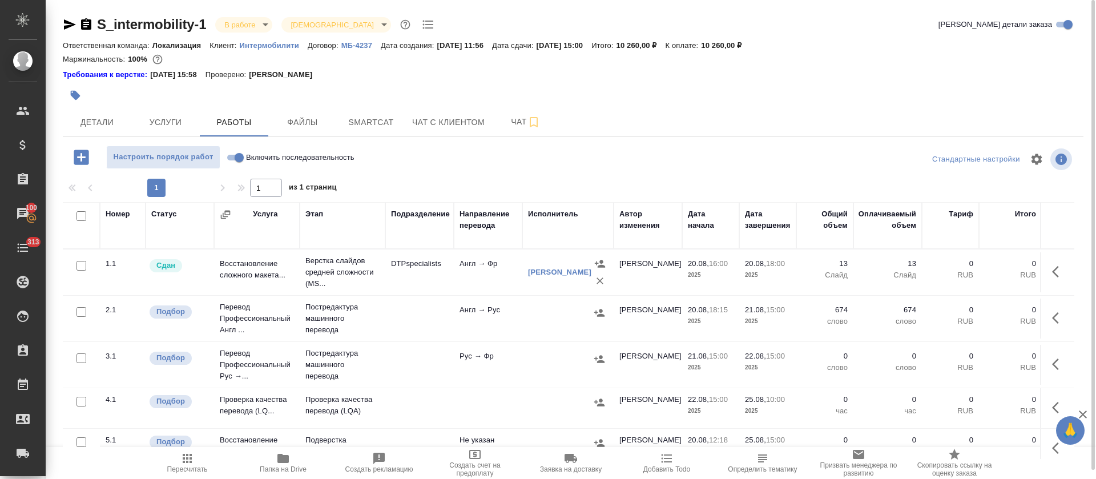
click at [1045, 320] on button "button" at bounding box center [1058, 317] width 27 height 27
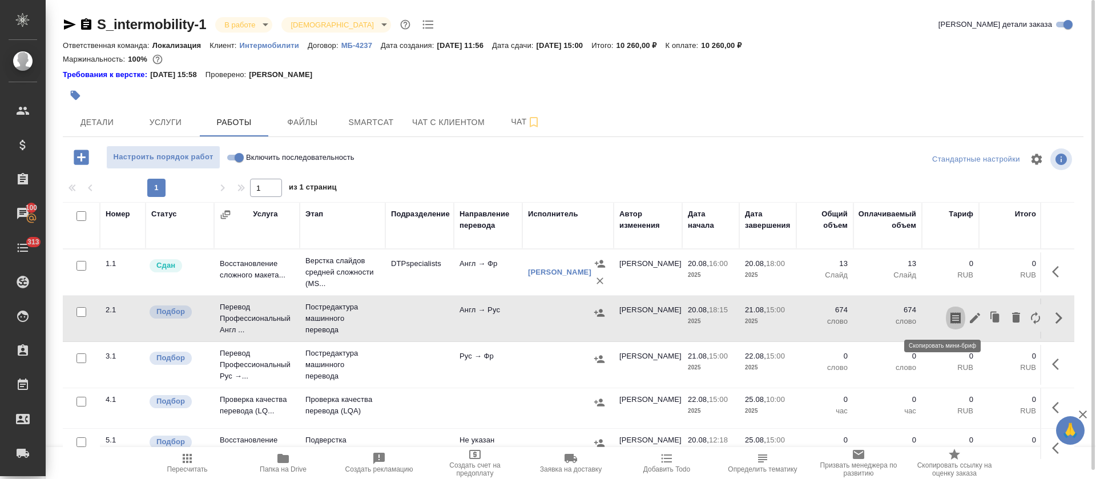
click at [951, 322] on icon "button" at bounding box center [956, 317] width 10 height 11
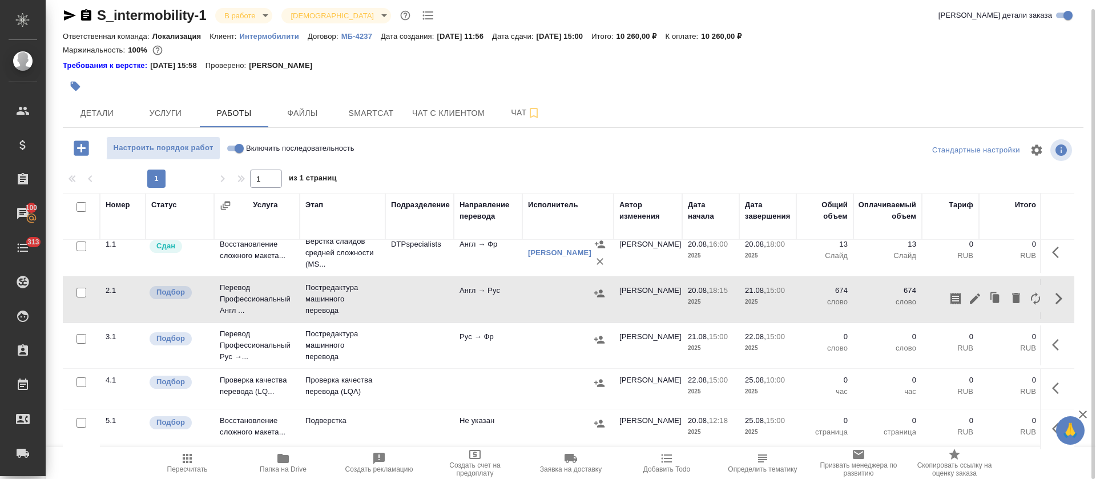
scroll to position [23, 0]
click at [1052, 381] on icon "button" at bounding box center [1059, 388] width 14 height 14
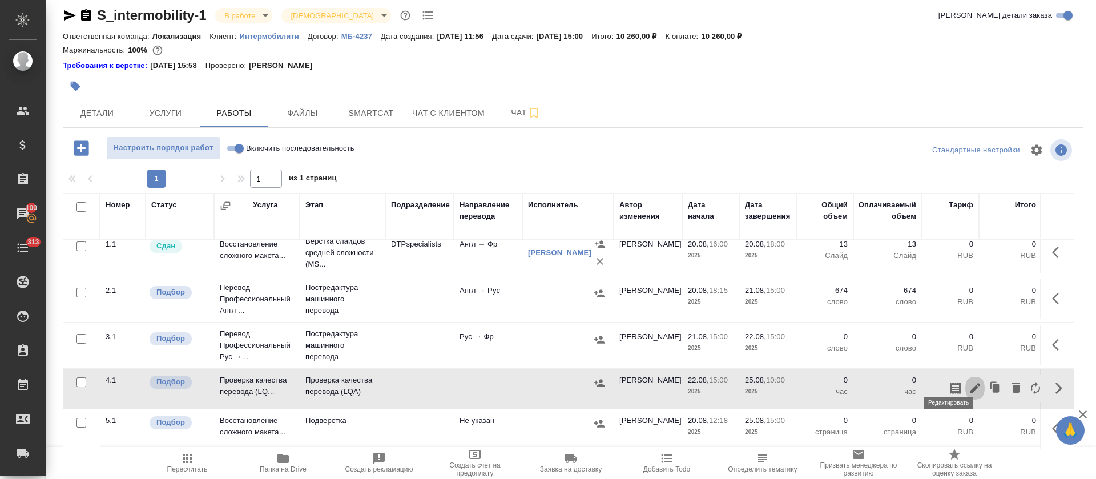
click at [970, 383] on icon "button" at bounding box center [975, 388] width 10 height 10
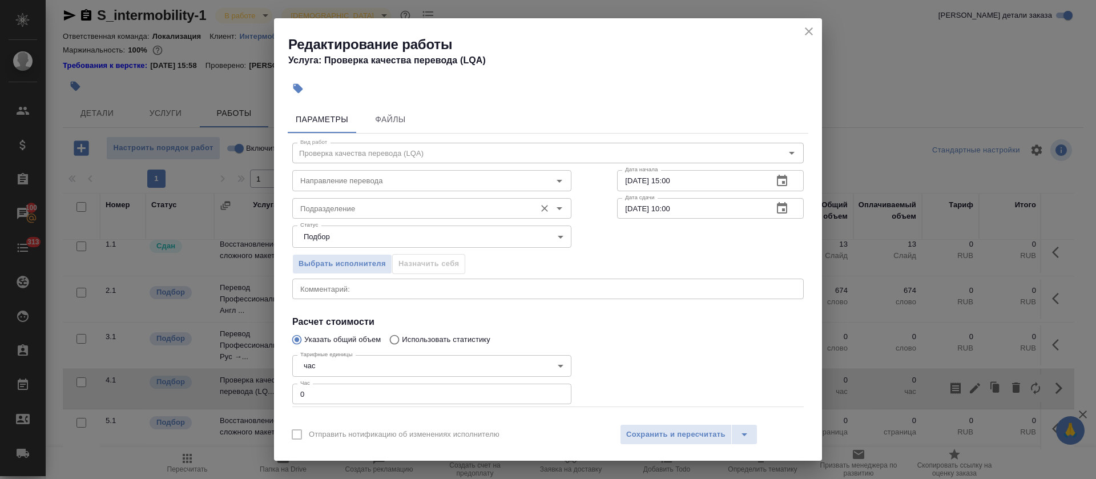
click at [339, 218] on div "Подразделение" at bounding box center [431, 208] width 279 height 21
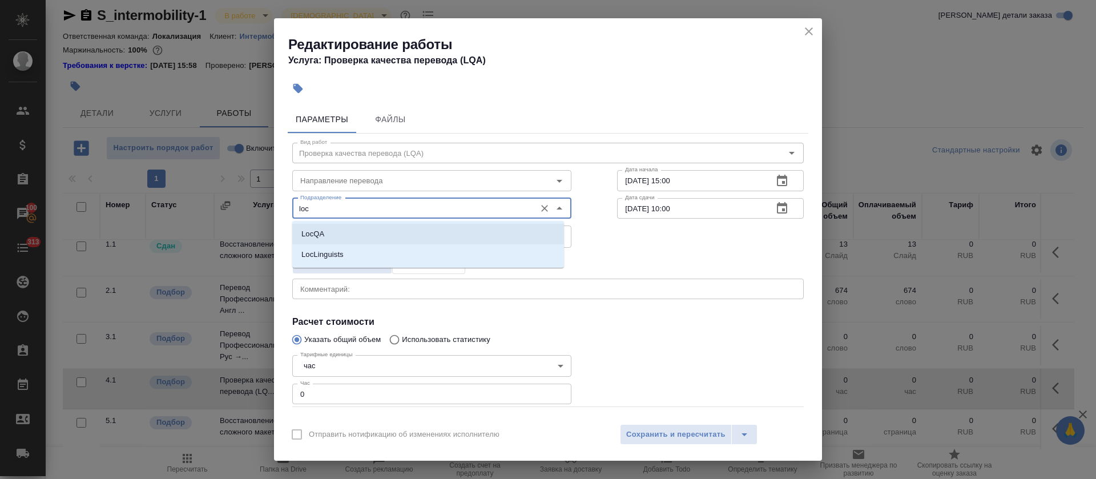
click at [343, 235] on li "LocQA" at bounding box center [428, 234] width 272 height 21
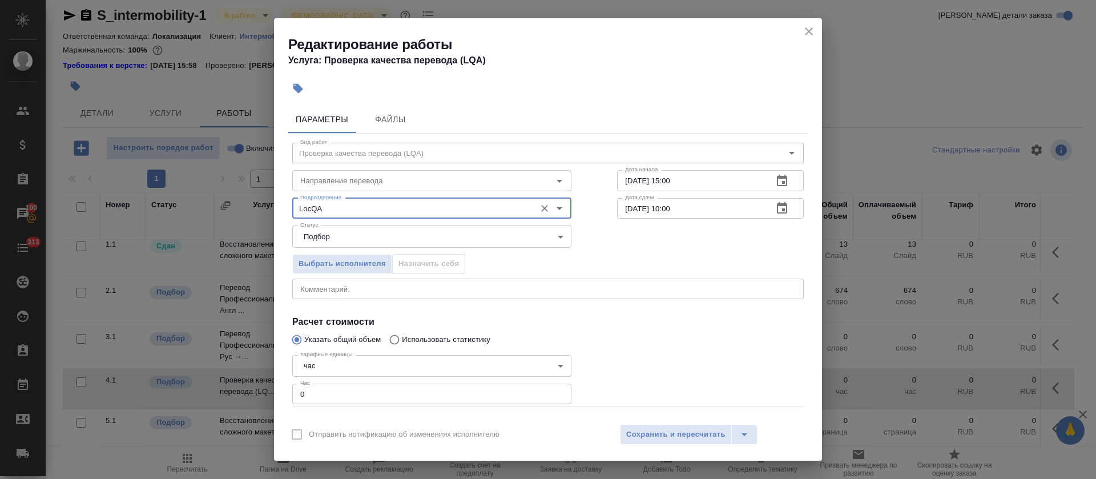
type input "LocQA"
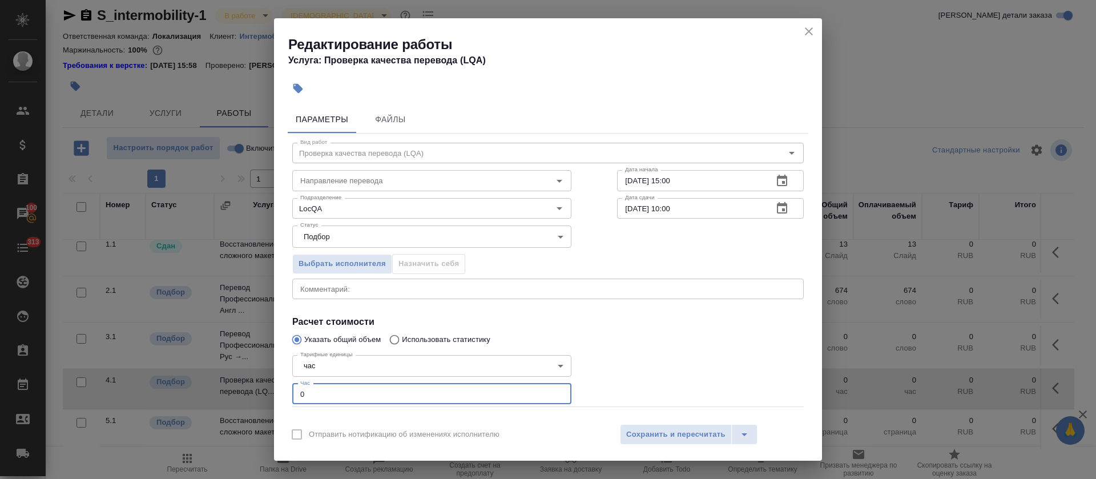
drag, startPoint x: 303, startPoint y: 391, endPoint x: 296, endPoint y: 392, distance: 7.5
click at [296, 392] on input "0" at bounding box center [431, 394] width 279 height 21
type input "1"
click at [326, 178] on input "Направление перевода" at bounding box center [413, 181] width 234 height 14
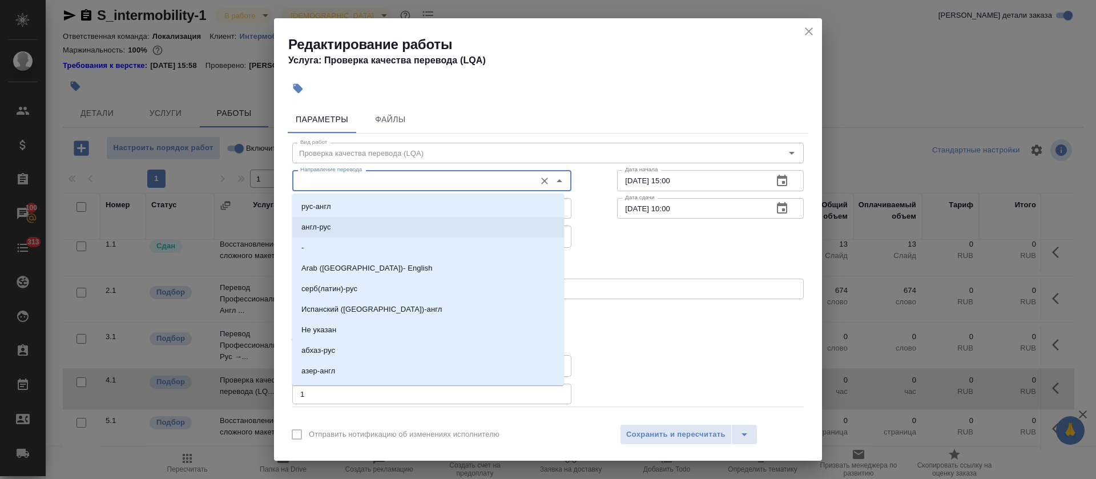
click at [607, 228] on div "Выбрать исполнителя Назначить себя" at bounding box center [547, 262] width 557 height 70
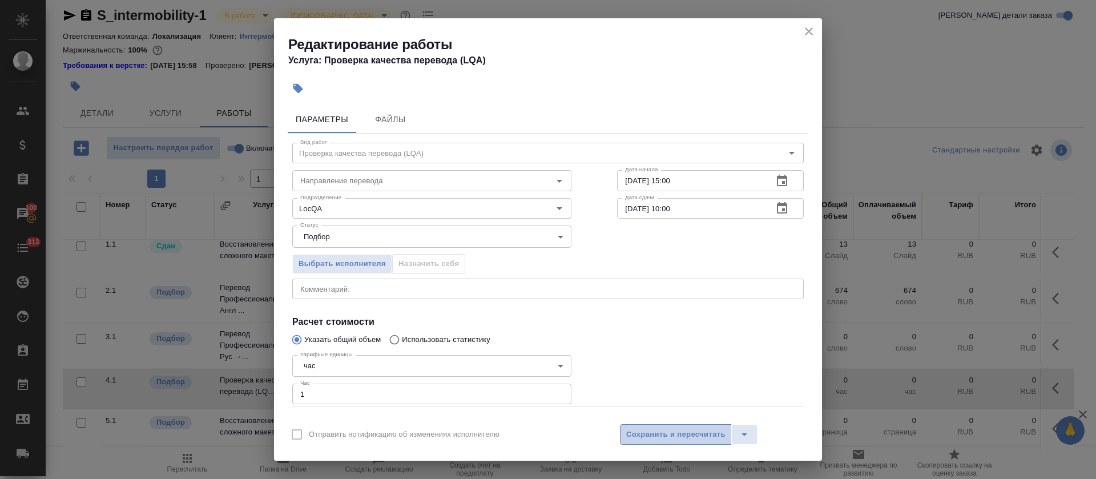
click at [650, 442] on button "Сохранить и пересчитать" at bounding box center [676, 434] width 112 height 21
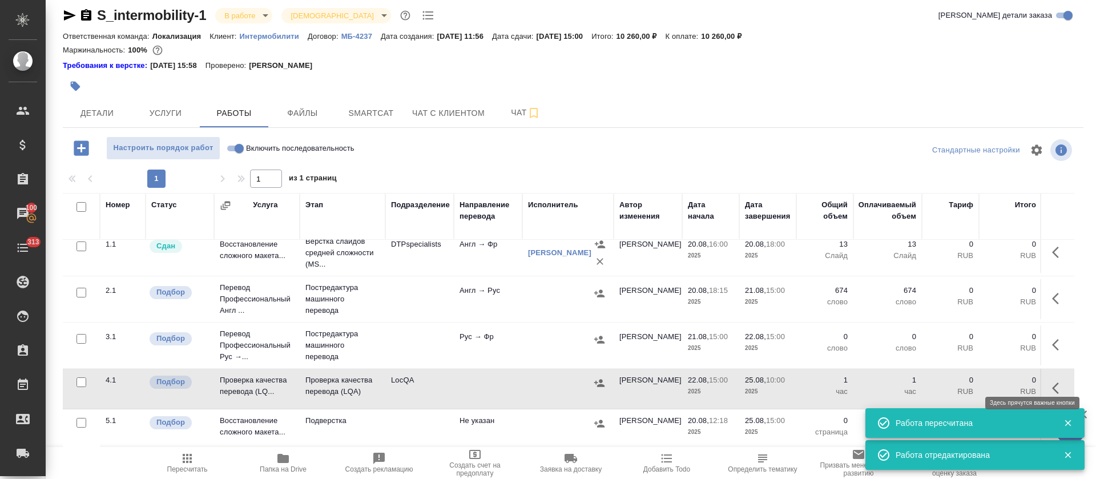
click at [1052, 381] on icon "button" at bounding box center [1059, 388] width 14 height 14
click at [951, 382] on icon "button" at bounding box center [956, 387] width 10 height 11
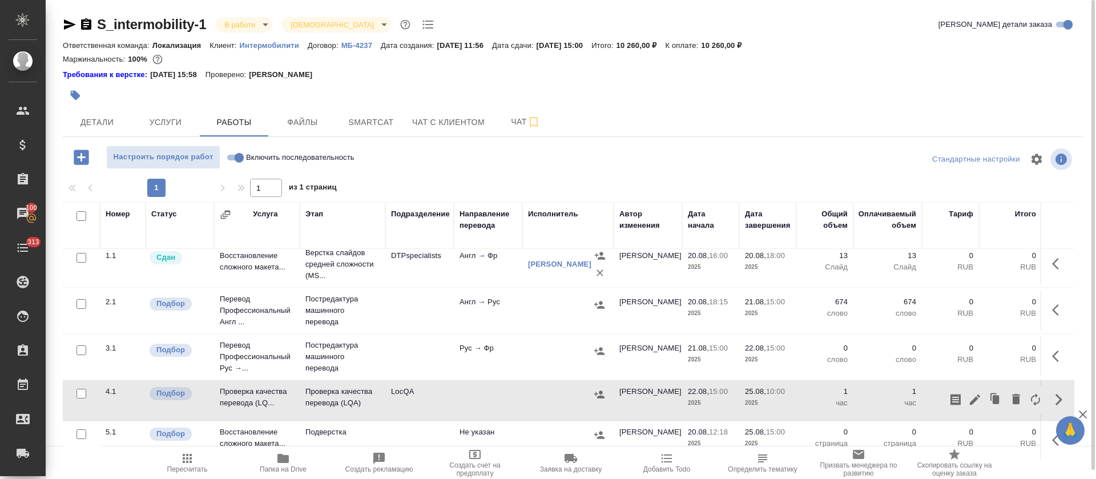
scroll to position [0, 0]
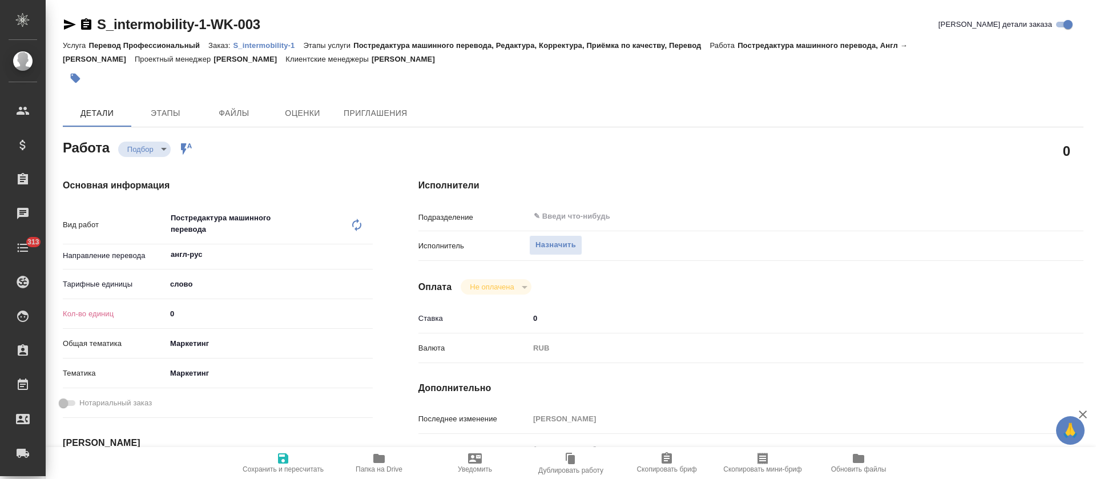
type textarea "x"
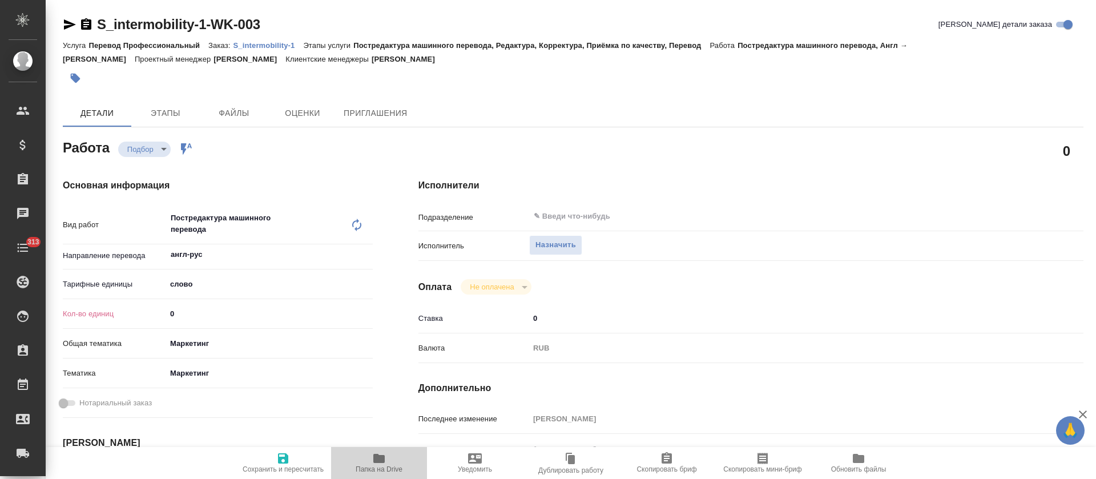
type textarea "x"
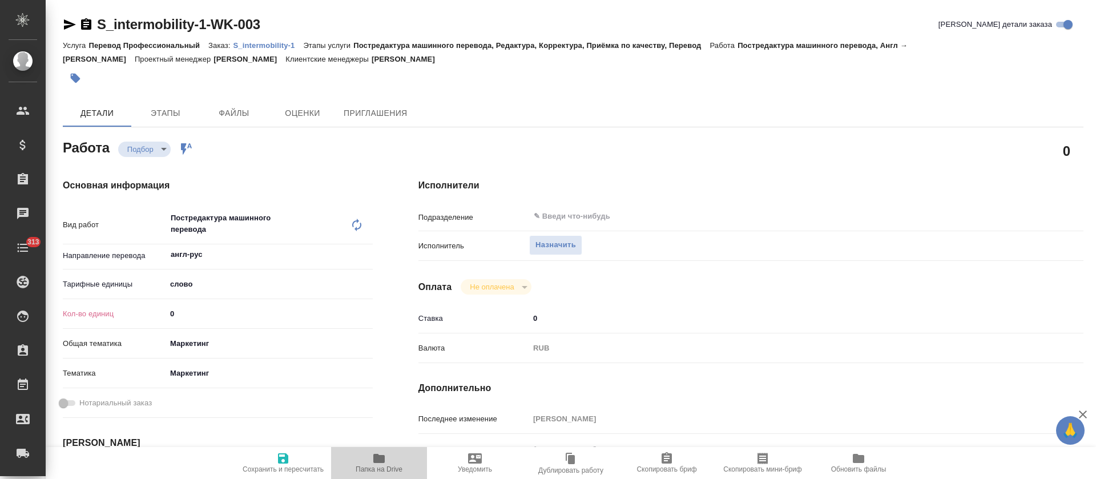
click at [385, 460] on icon "button" at bounding box center [379, 459] width 14 height 14
type textarea "x"
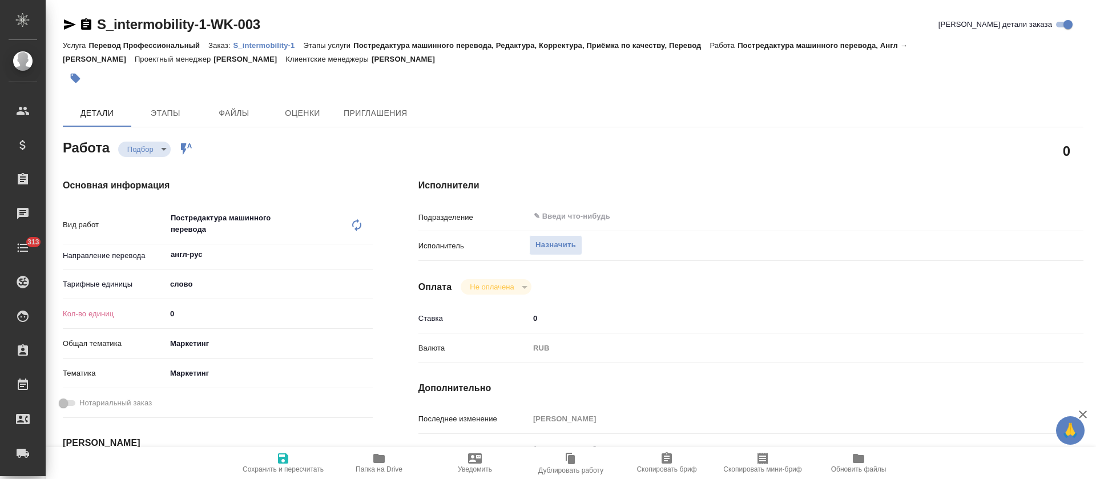
type textarea "x"
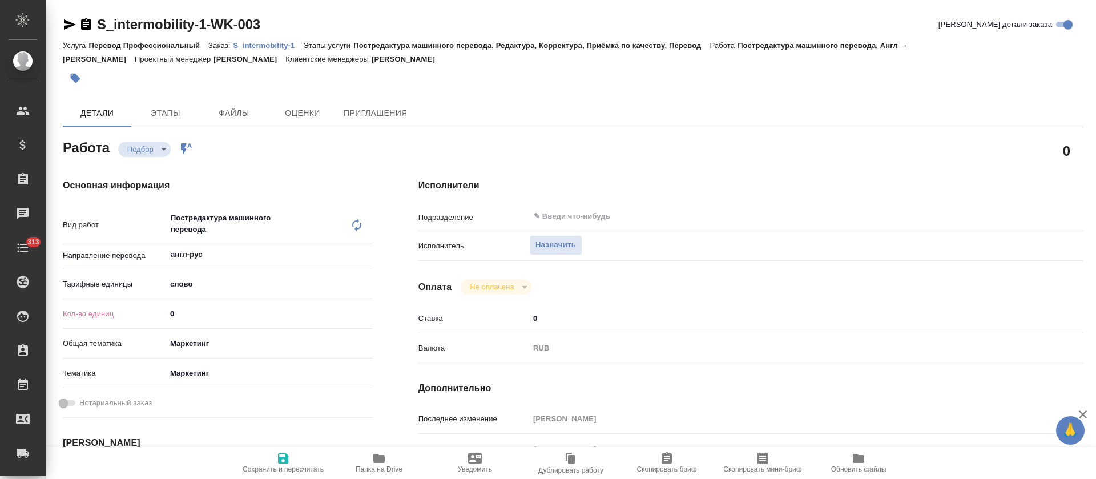
type textarea "x"
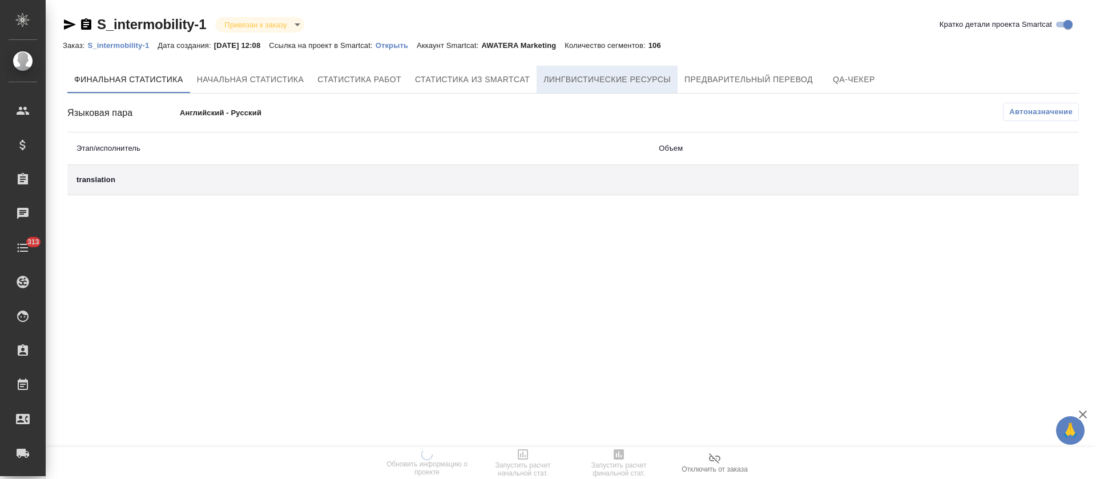
click at [594, 80] on span "Лингвистические ресурсы" at bounding box center [606, 80] width 127 height 14
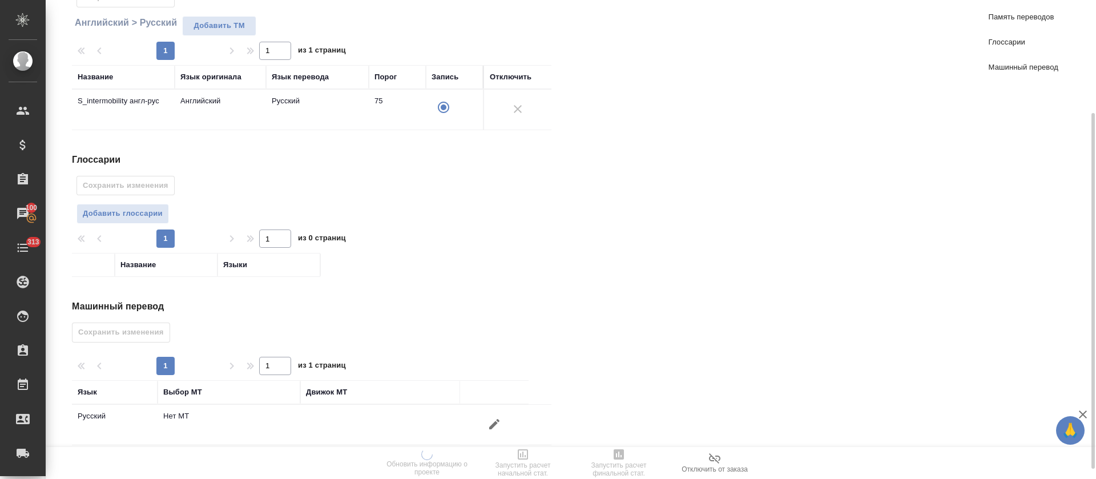
scroll to position [166, 0]
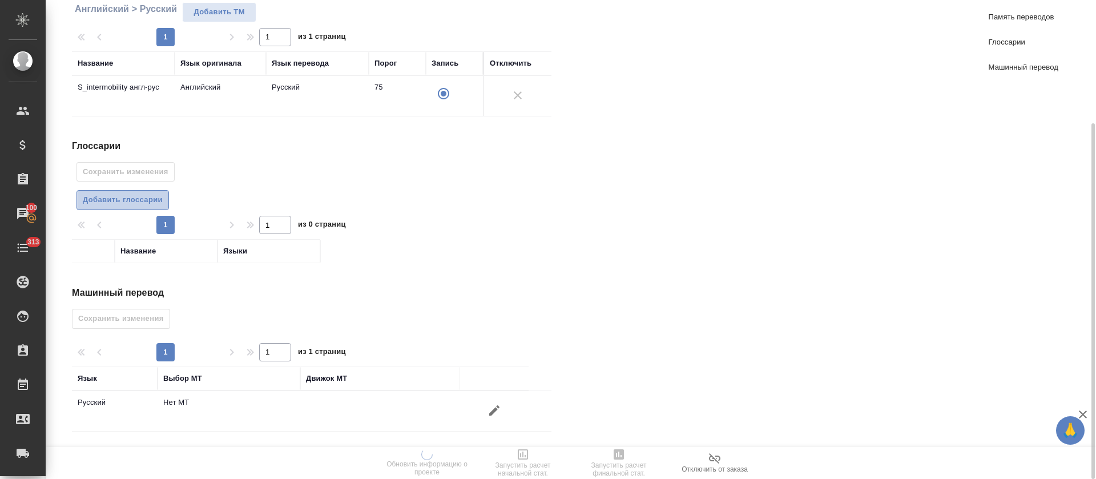
click at [145, 195] on span "Добавить глоссарии" at bounding box center [123, 200] width 80 height 13
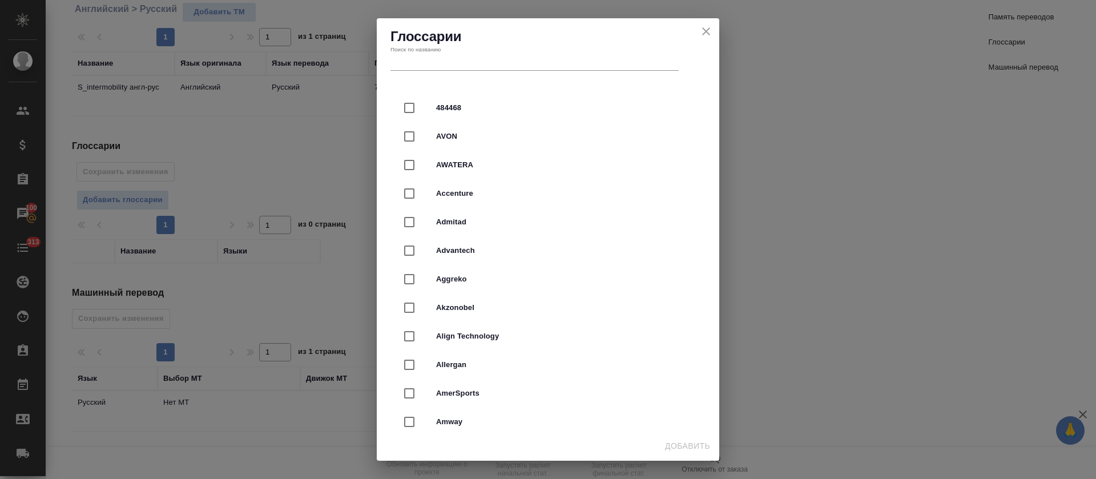
scroll to position [0, 0]
click at [709, 156] on icon "close" at bounding box center [706, 163] width 14 height 14
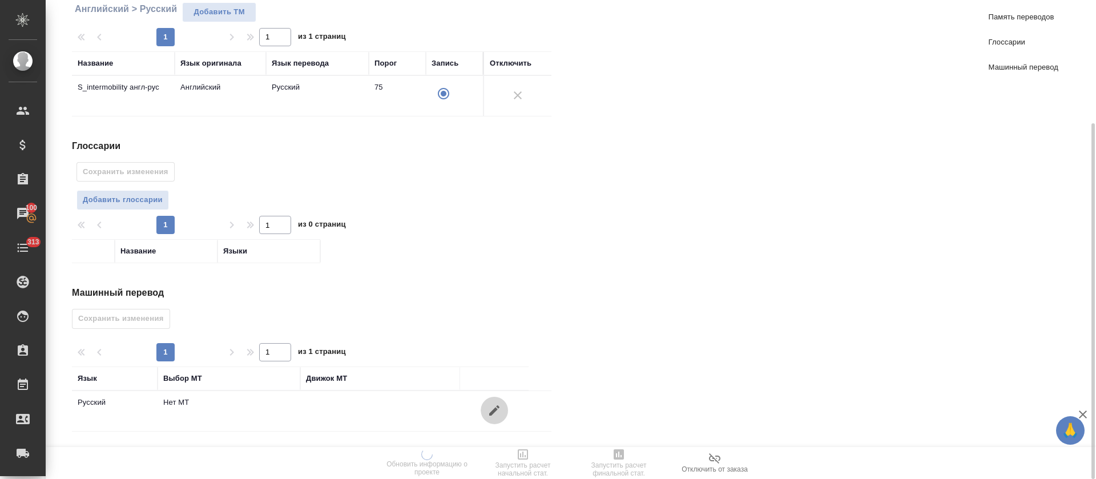
click at [493, 412] on icon "button" at bounding box center [494, 410] width 10 height 10
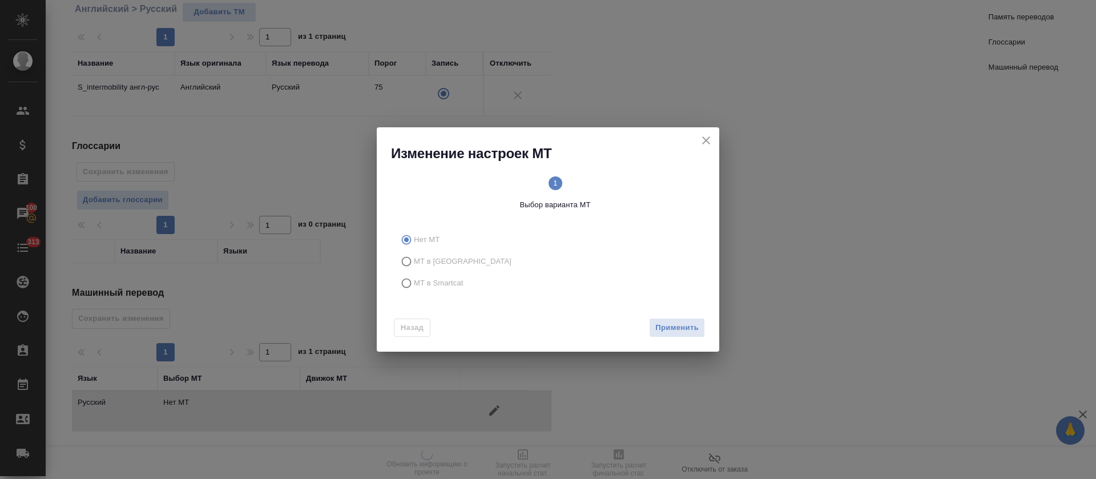
drag, startPoint x: 427, startPoint y: 287, endPoint x: 437, endPoint y: 286, distance: 10.3
click at [427, 287] on span "МТ в Smartcat" at bounding box center [439, 282] width 50 height 11
click at [414, 287] on input "МТ в Smartcat" at bounding box center [405, 283] width 18 height 22
radio input "true"
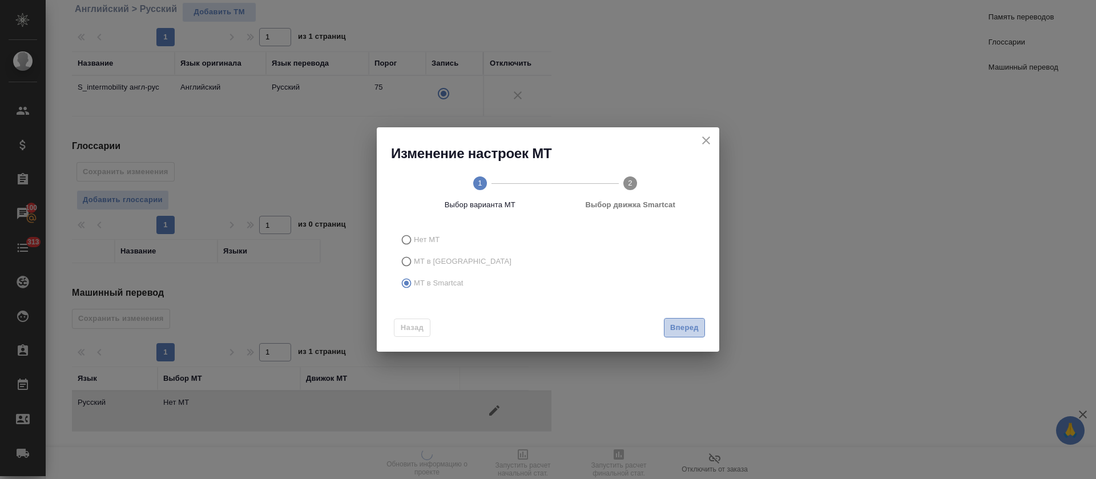
click at [669, 332] on button "Вперед" at bounding box center [684, 328] width 41 height 20
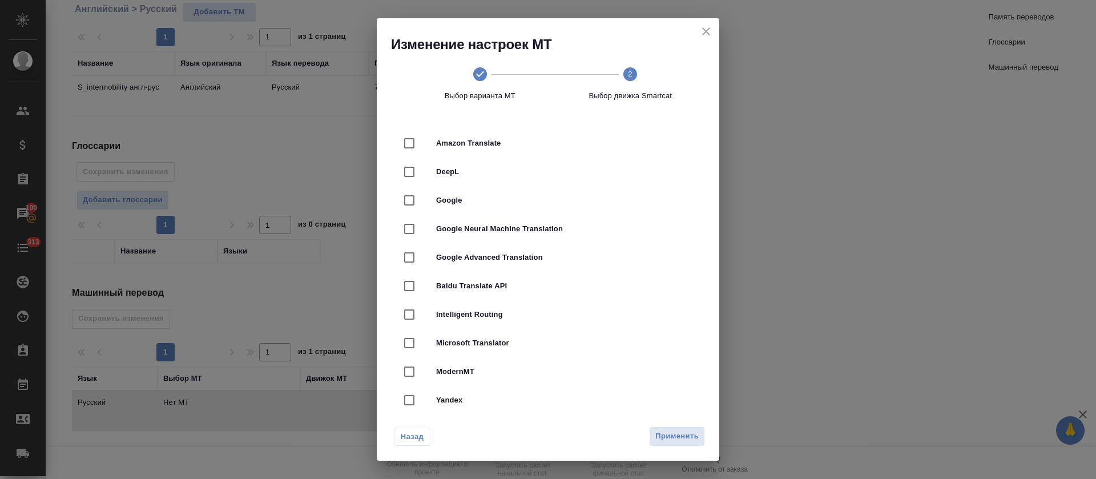
click at [575, 166] on span "DeepL" at bounding box center [564, 171] width 256 height 11
checkbox input "true"
click at [685, 441] on span "Применить" at bounding box center [676, 436] width 43 height 13
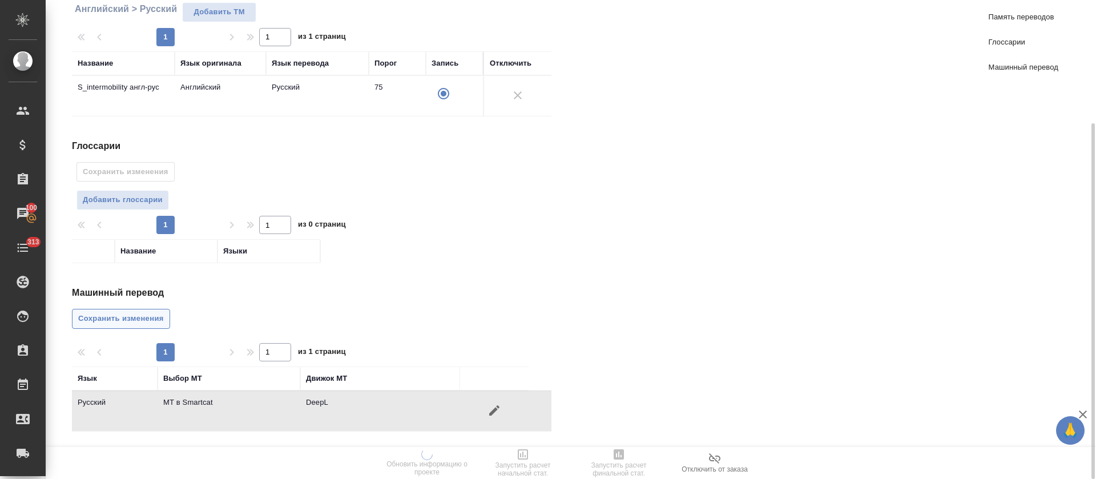
click at [136, 321] on span "Сохранить изменения" at bounding box center [121, 318] width 86 height 13
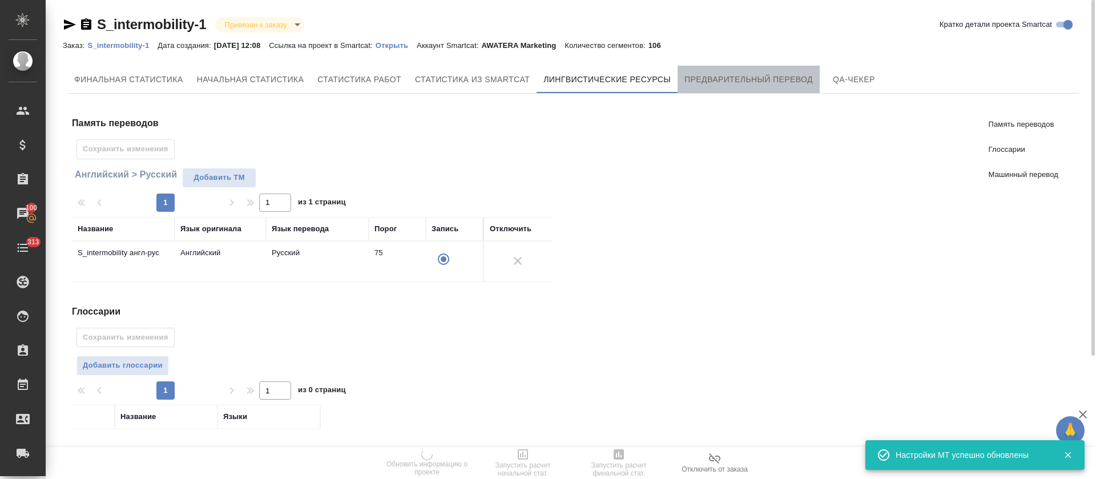
click at [729, 86] on button "Предварительный перевод" at bounding box center [749, 79] width 142 height 27
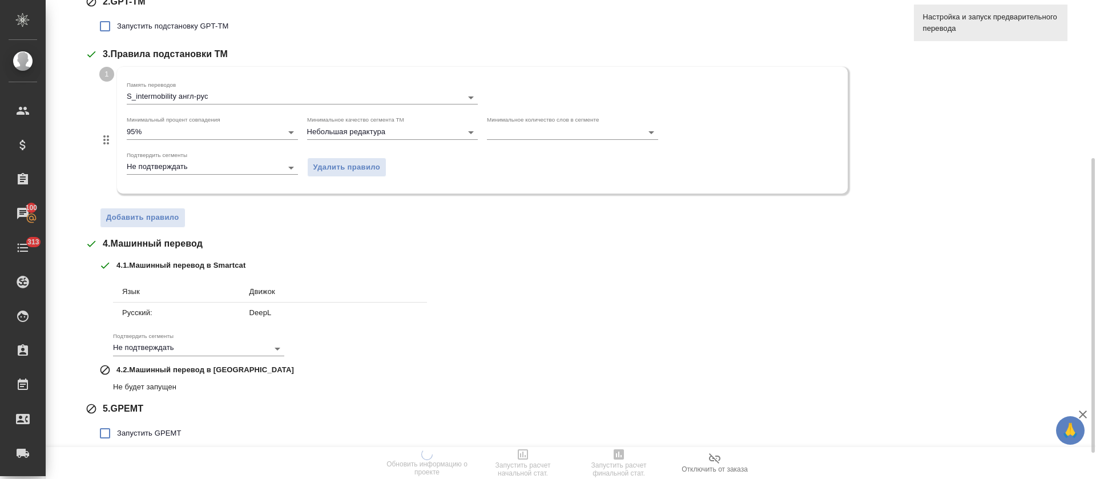
scroll to position [299, 0]
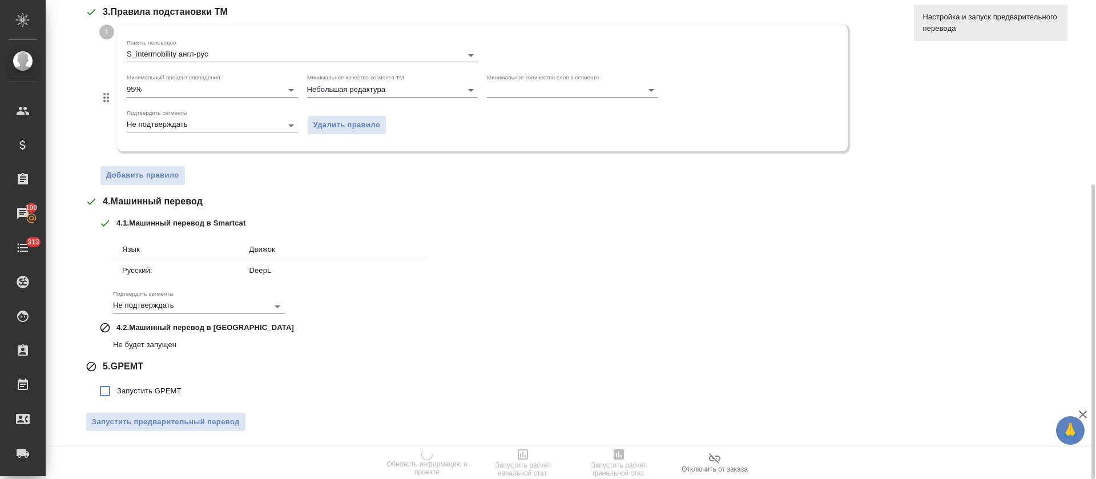
click at [176, 393] on span "Запустить GPEMT" at bounding box center [149, 390] width 65 height 11
click at [117, 393] on input "Запустить GPEMT" at bounding box center [105, 391] width 24 height 24
checkbox input "true"
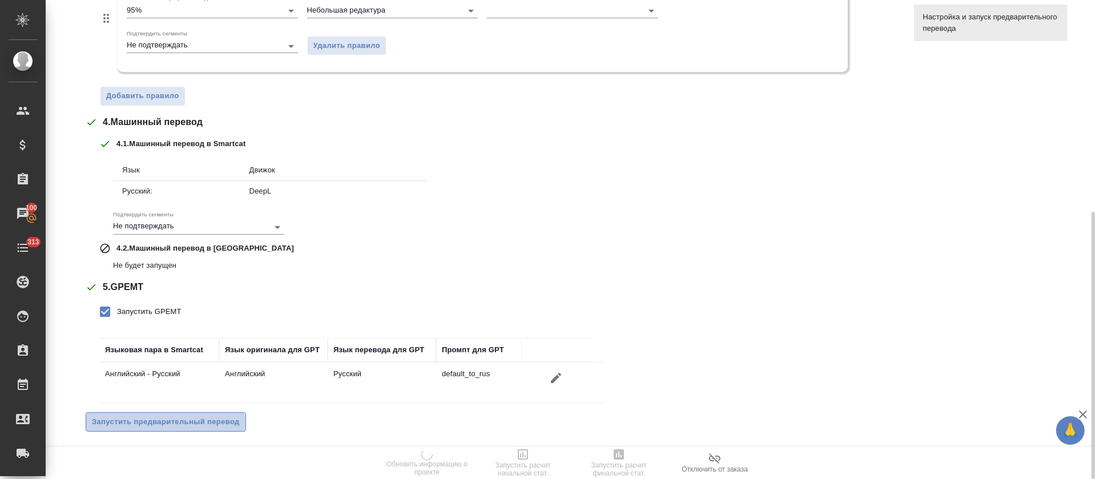
click at [189, 424] on span "Запустить предварительный перевод" at bounding box center [166, 422] width 148 height 13
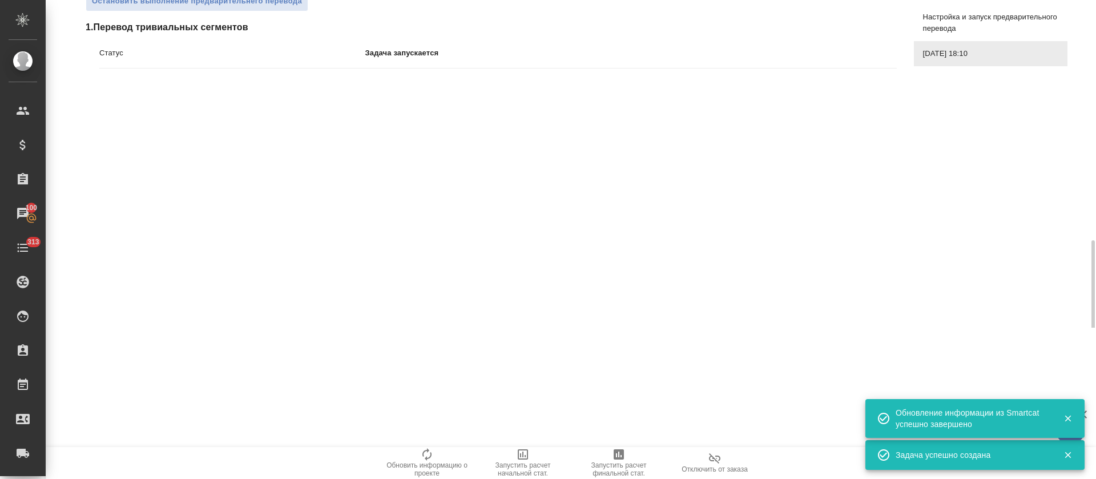
scroll to position [0, 0]
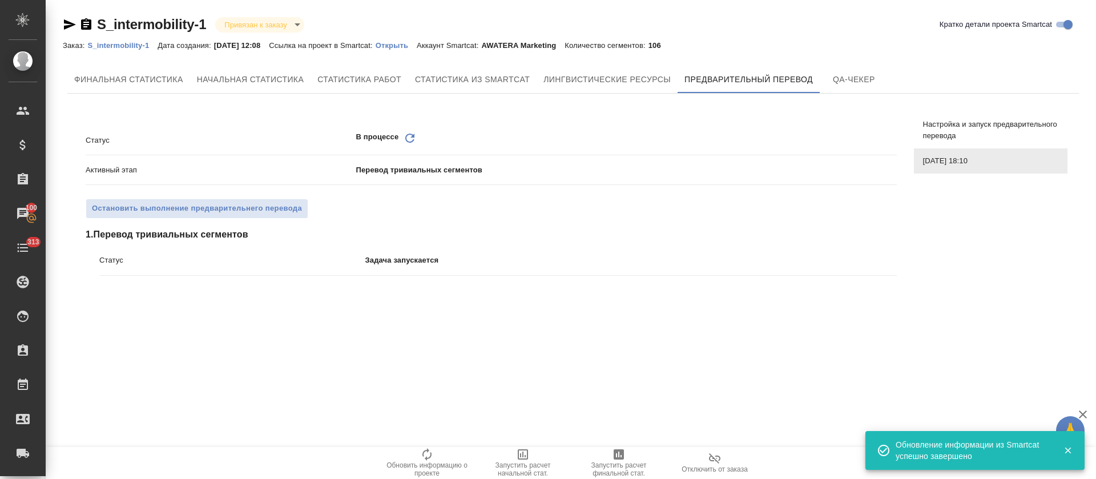
click at [413, 133] on icon "Обновить" at bounding box center [410, 138] width 14 height 14
click at [414, 138] on icon "Обновить" at bounding box center [410, 138] width 14 height 14
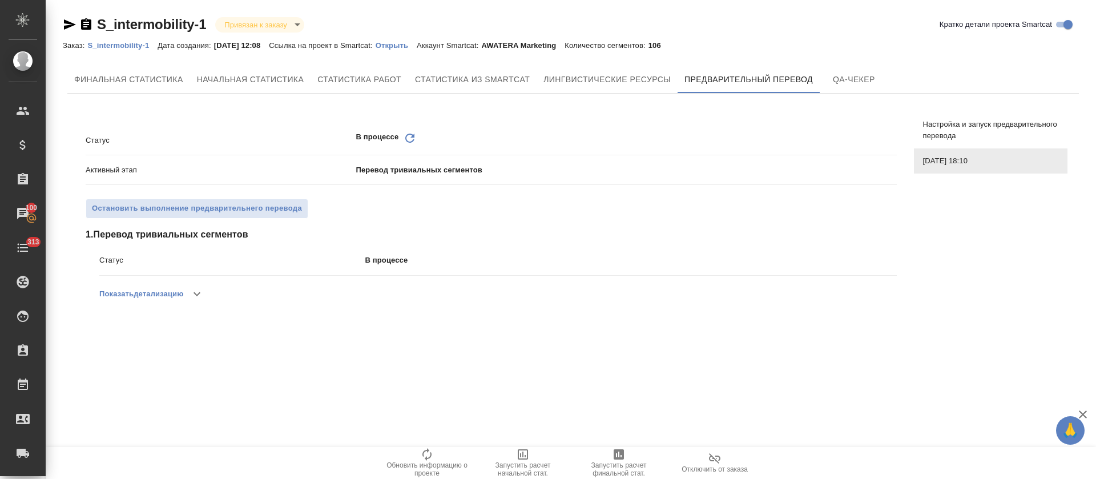
click at [412, 138] on icon "Обновить" at bounding box center [410, 138] width 14 height 14
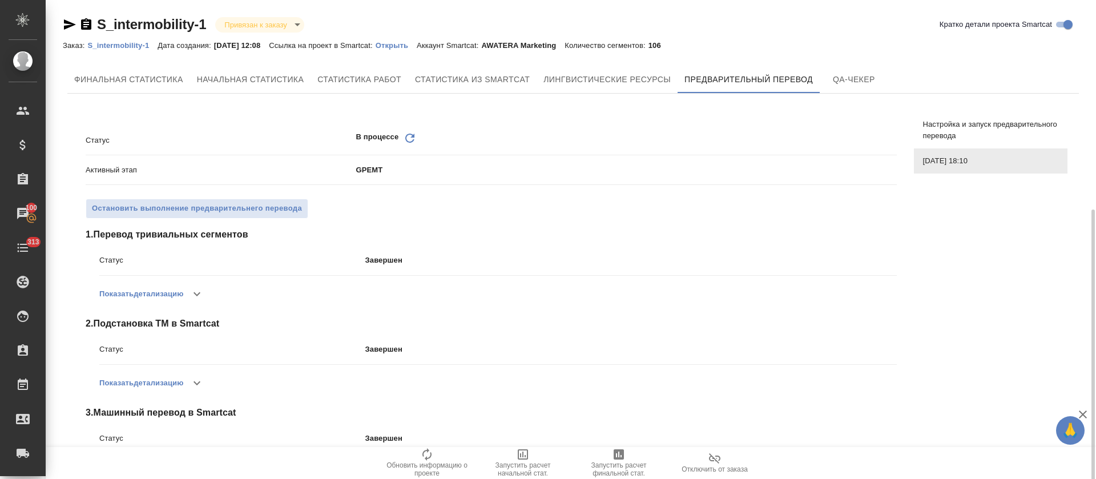
scroll to position [116, 0]
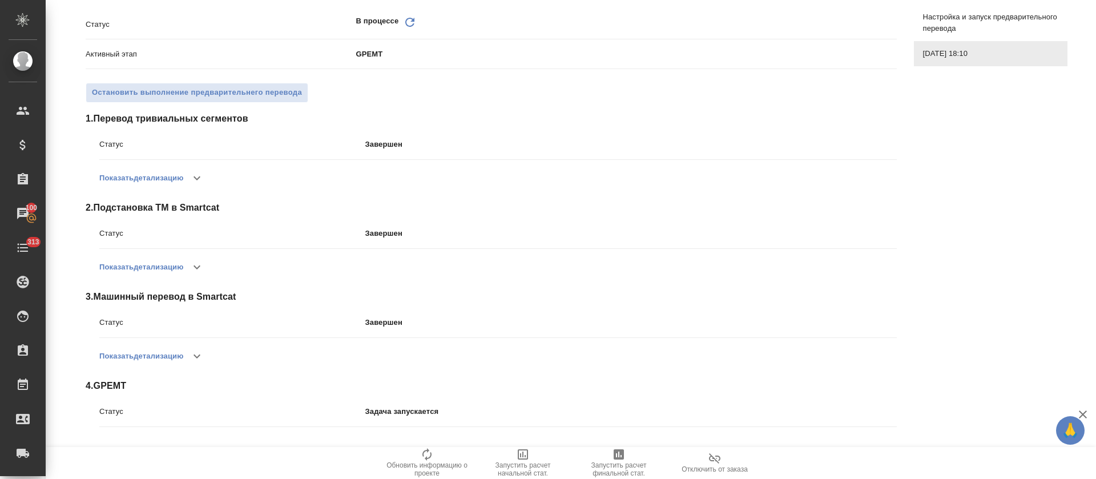
click at [403, 27] on icon "Обновить" at bounding box center [410, 22] width 14 height 14
click at [403, 23] on icon "Обновить" at bounding box center [410, 22] width 14 height 14
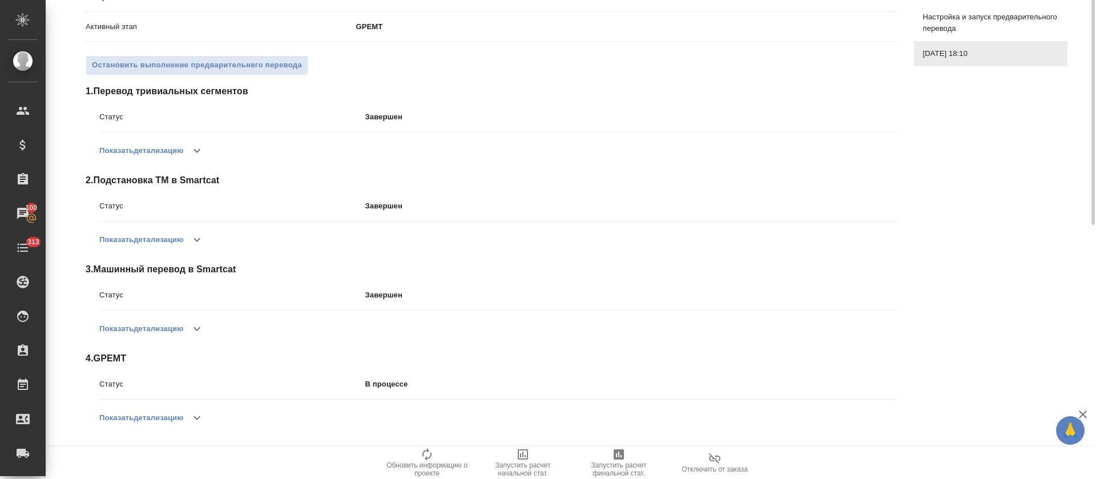
scroll to position [0, 0]
